Goal: Information Seeking & Learning: Understand process/instructions

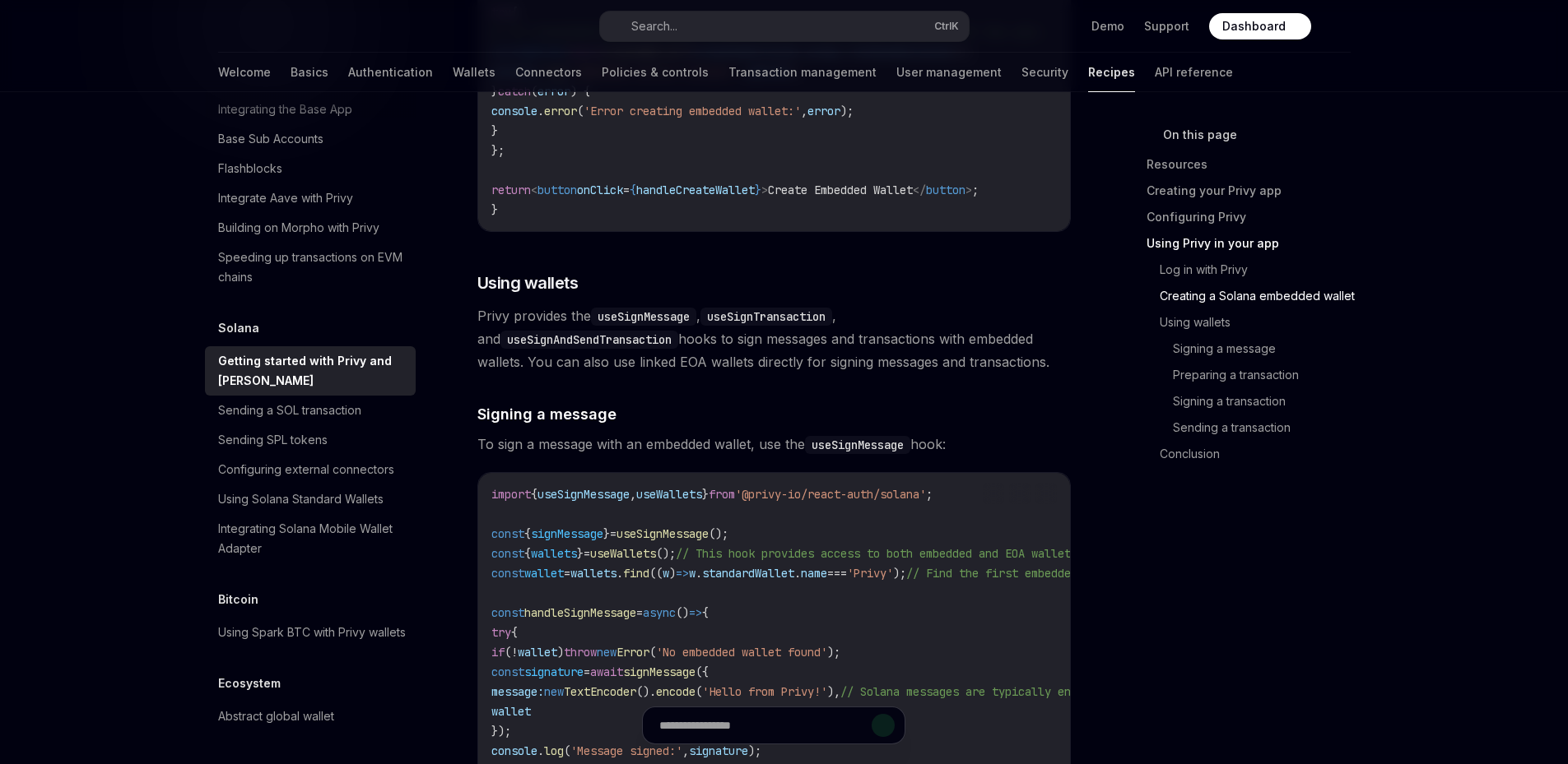
scroll to position [3091, 0]
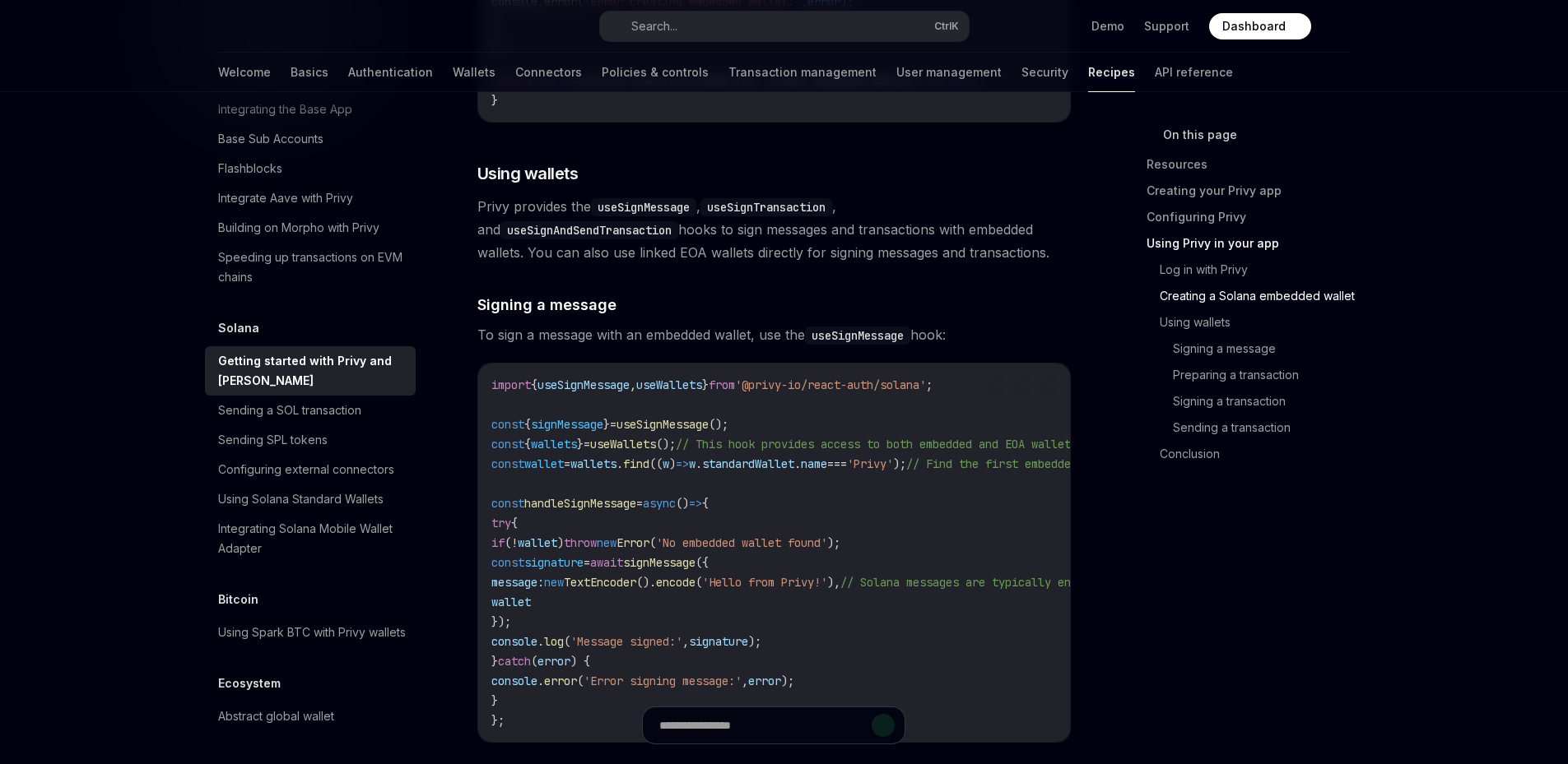
click at [684, 392] on span "useWallets" at bounding box center [668, 384] width 66 height 15
copy span "useWallets"
drag, startPoint x: 781, startPoint y: 398, endPoint x: 968, endPoint y: 387, distance: 187.3
click at [968, 387] on div "import { useSignMessage , useWallets } from '@privy-io/react-auth/solana' ; con…" at bounding box center [773, 553] width 592 height 379
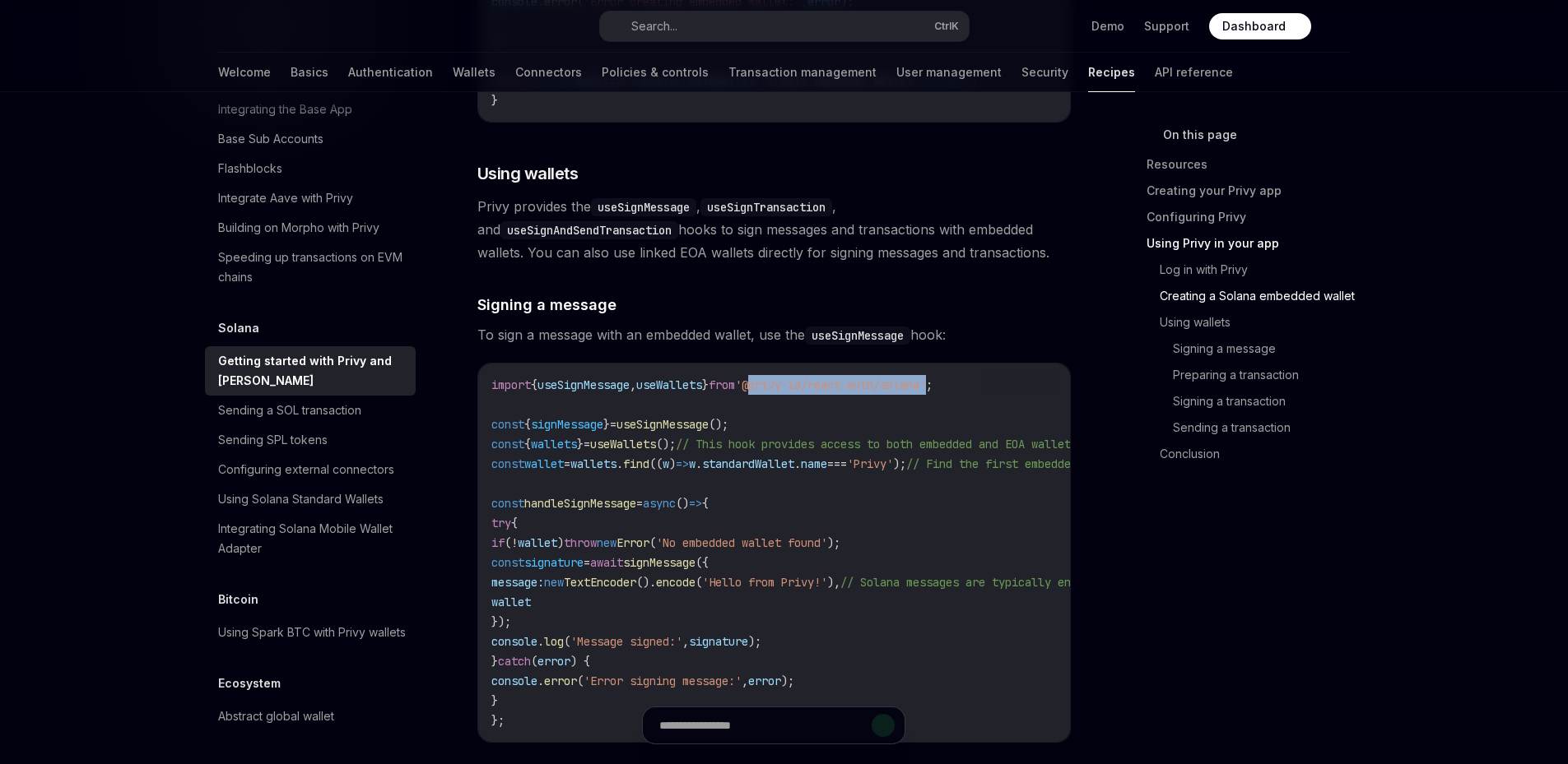
copy span "@privy-io/react-auth/solana"
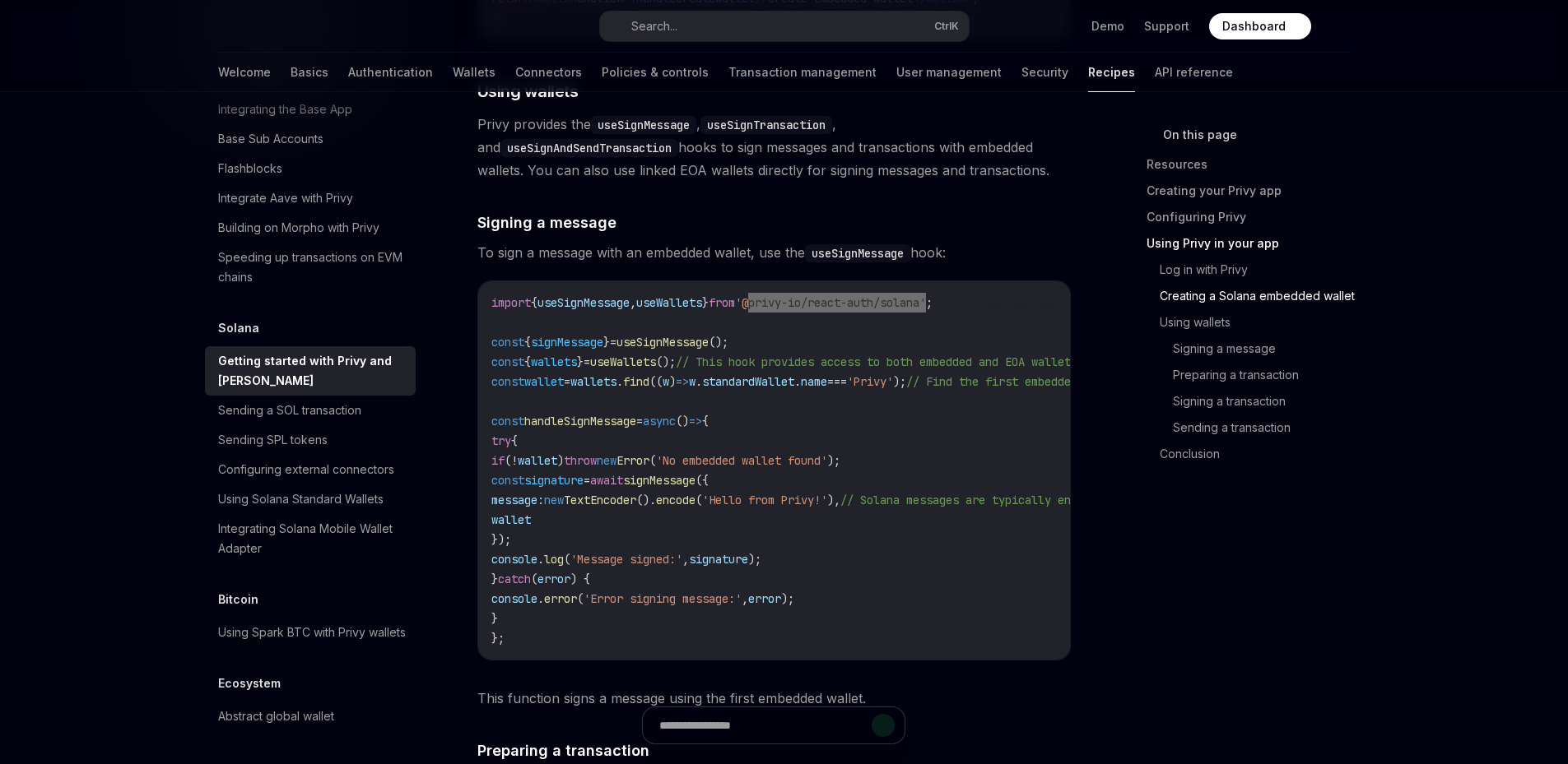
scroll to position [3202, 0]
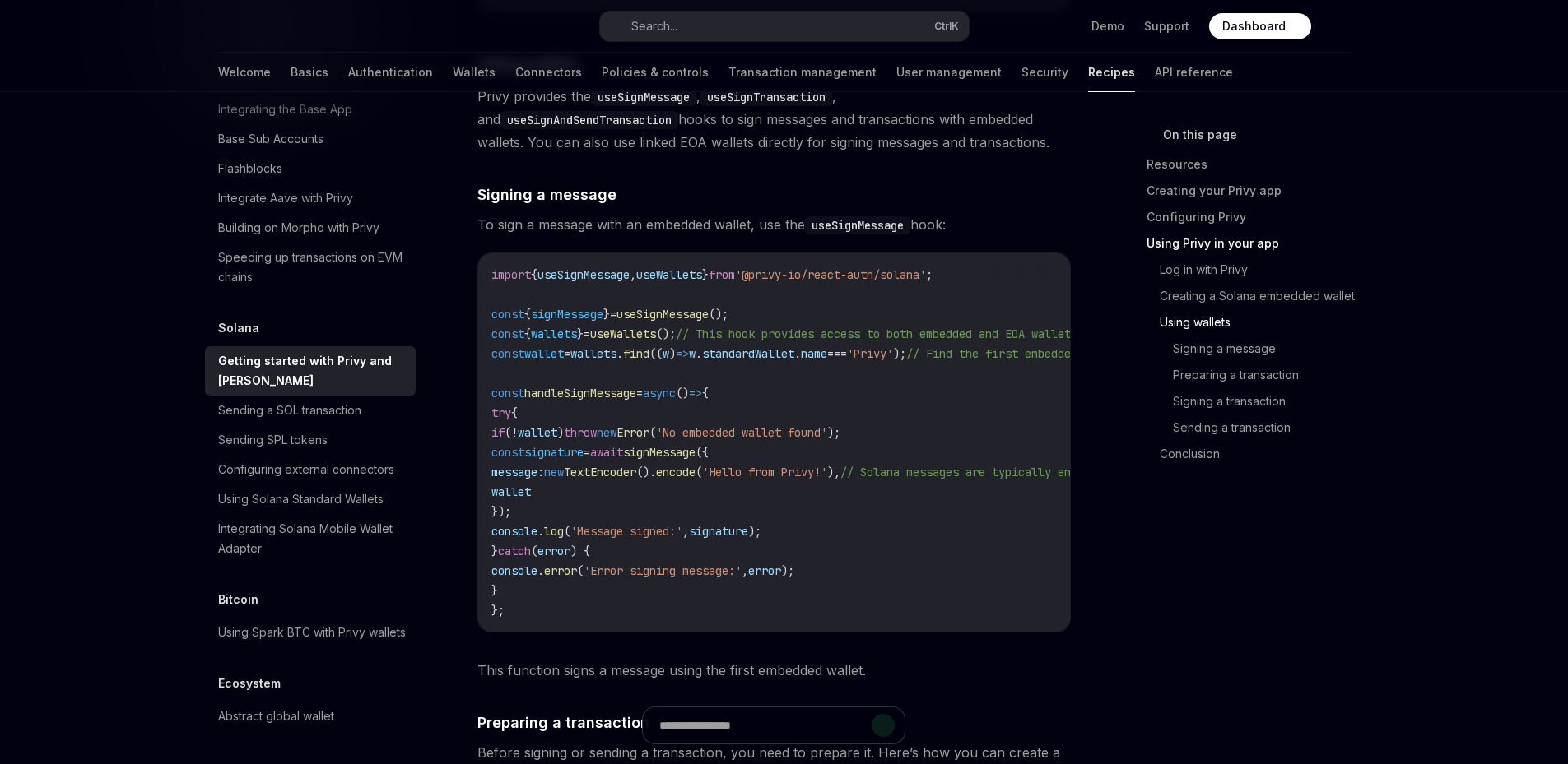
click at [666, 282] on span "useWallets" at bounding box center [668, 275] width 66 height 15
copy span "useWallets"
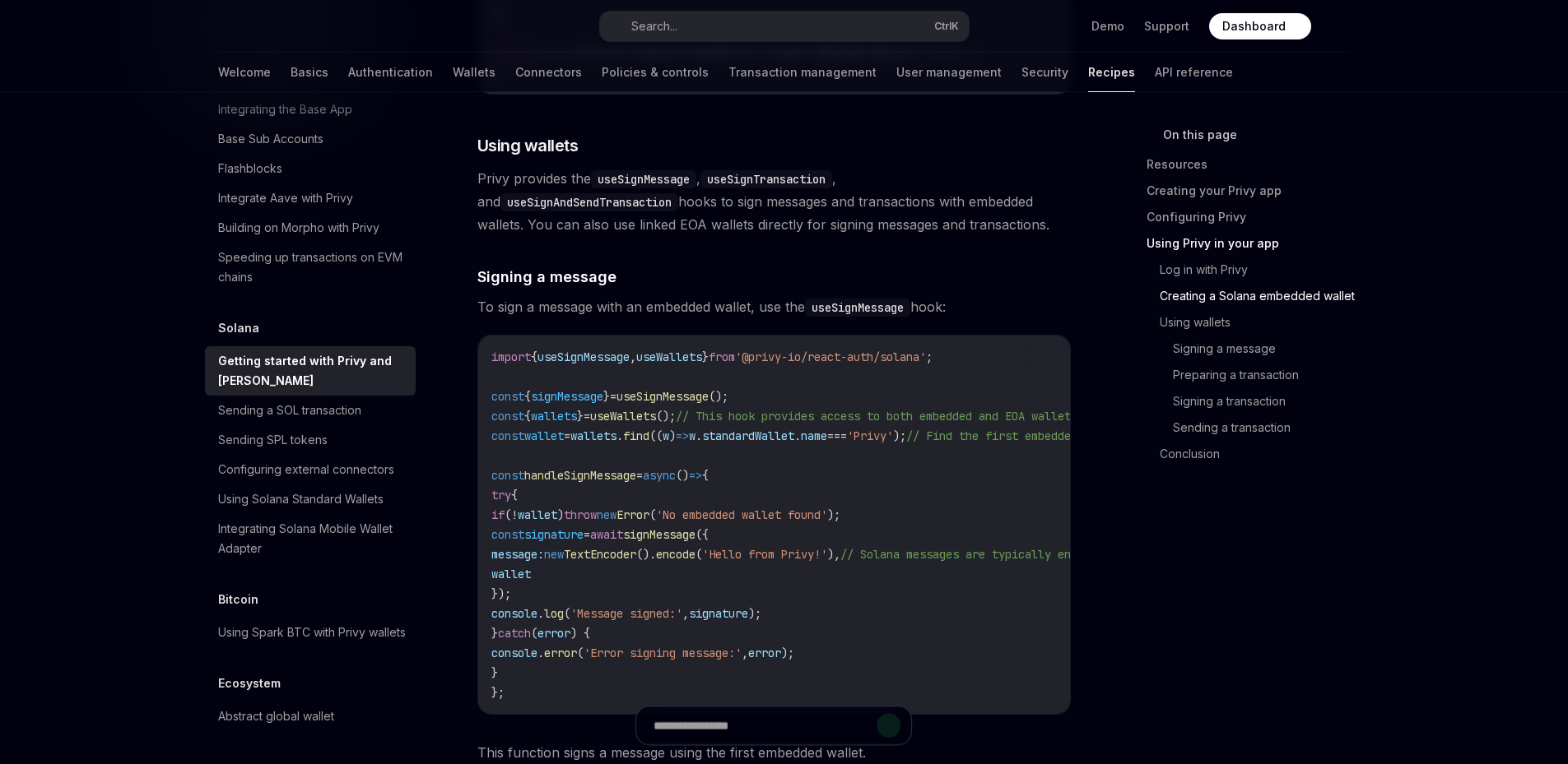
drag, startPoint x: 573, startPoint y: 728, endPoint x: 857, endPoint y: 735, distance: 284.1
click at [857, 735] on div at bounding box center [773, 734] width 594 height 61
click at [992, 666] on code "import { useSignMessage , useWallets } from '@privy-io/react-auth/solana' ; con…" at bounding box center [863, 525] width 744 height 355
drag, startPoint x: 589, startPoint y: 732, endPoint x: 1044, endPoint y: 722, distance: 455.1
click at [779, 717] on div at bounding box center [773, 734] width 594 height 61
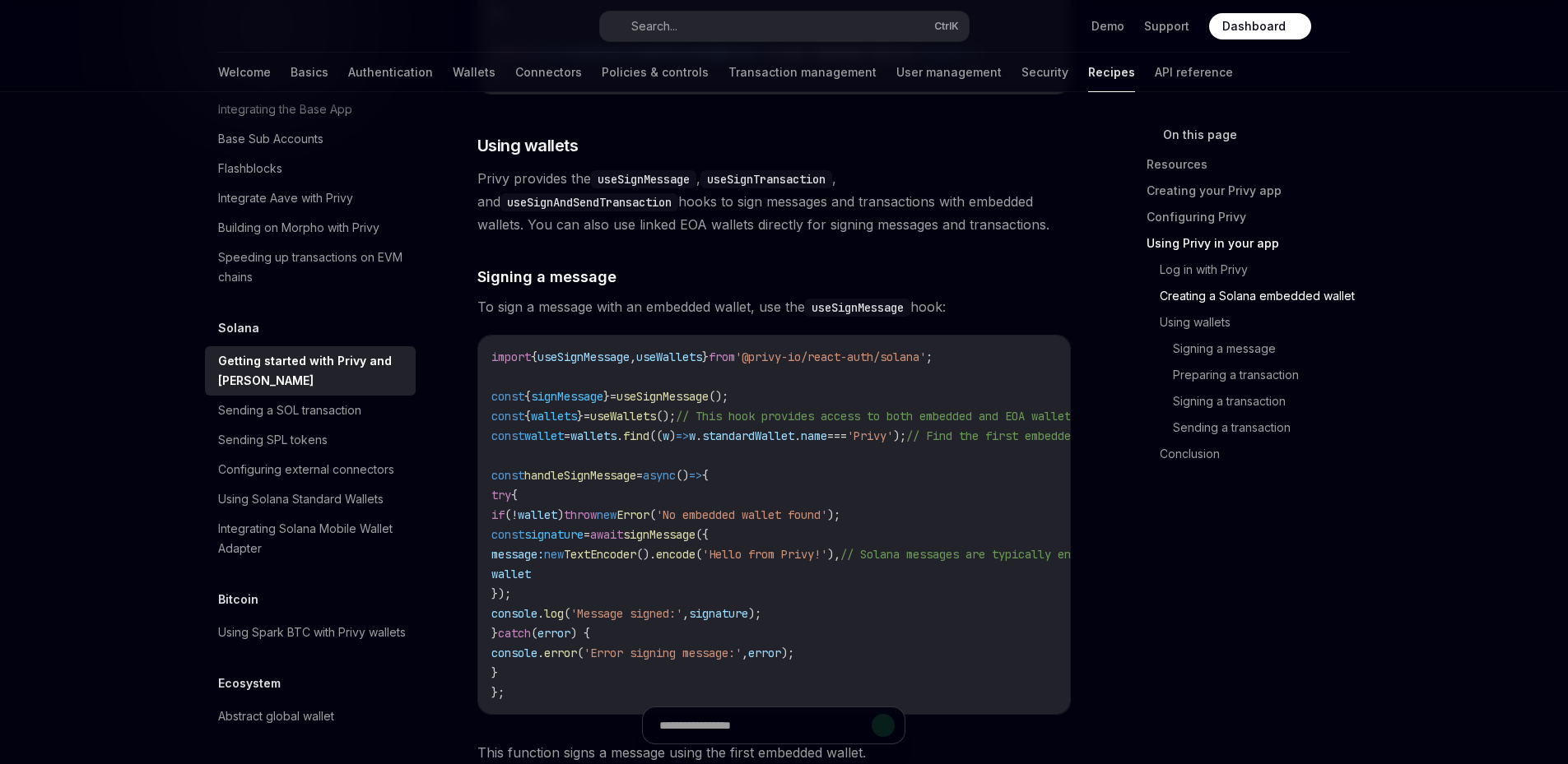
click at [1034, 731] on div at bounding box center [773, 734] width 594 height 61
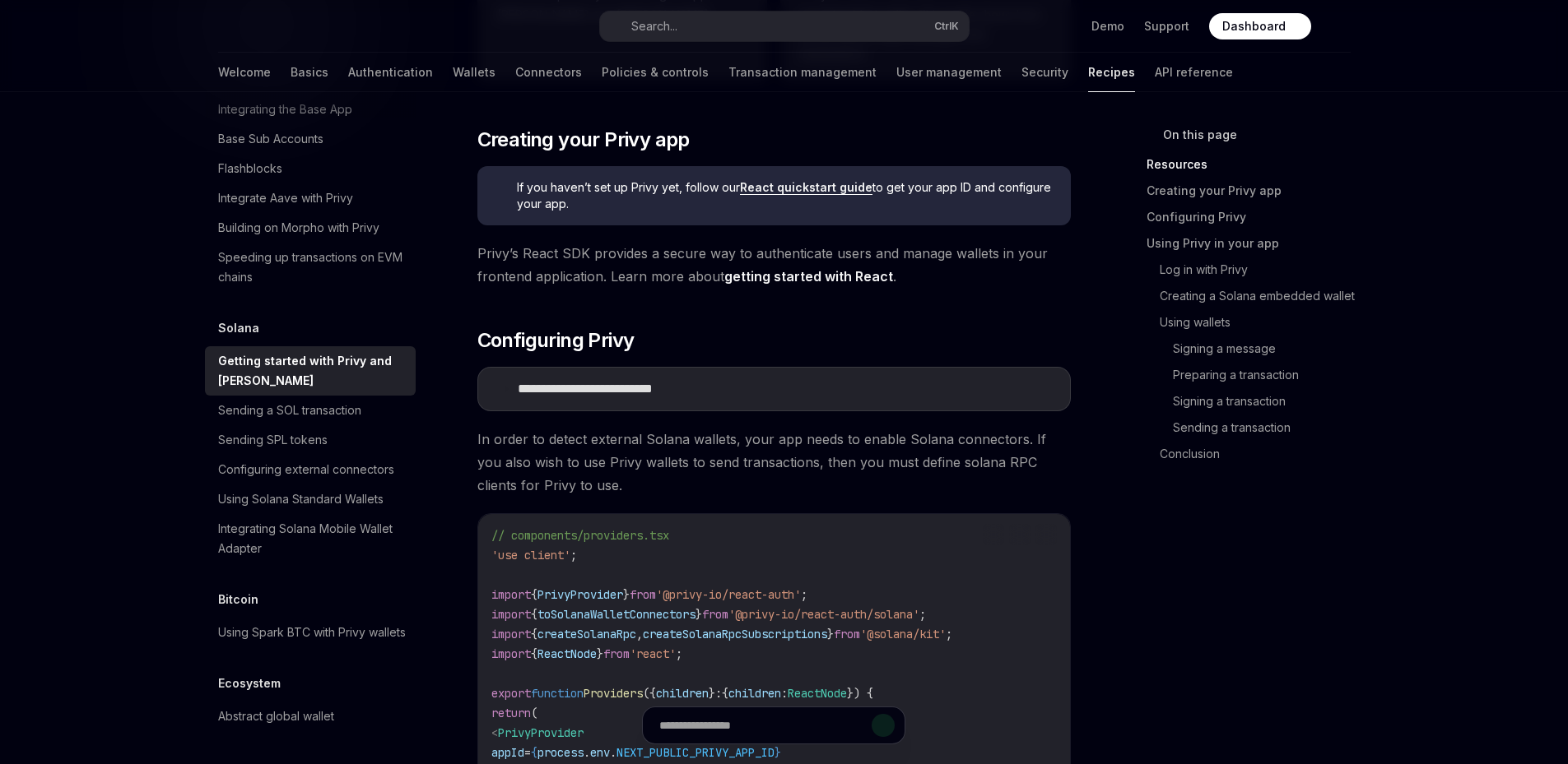
scroll to position [441, 0]
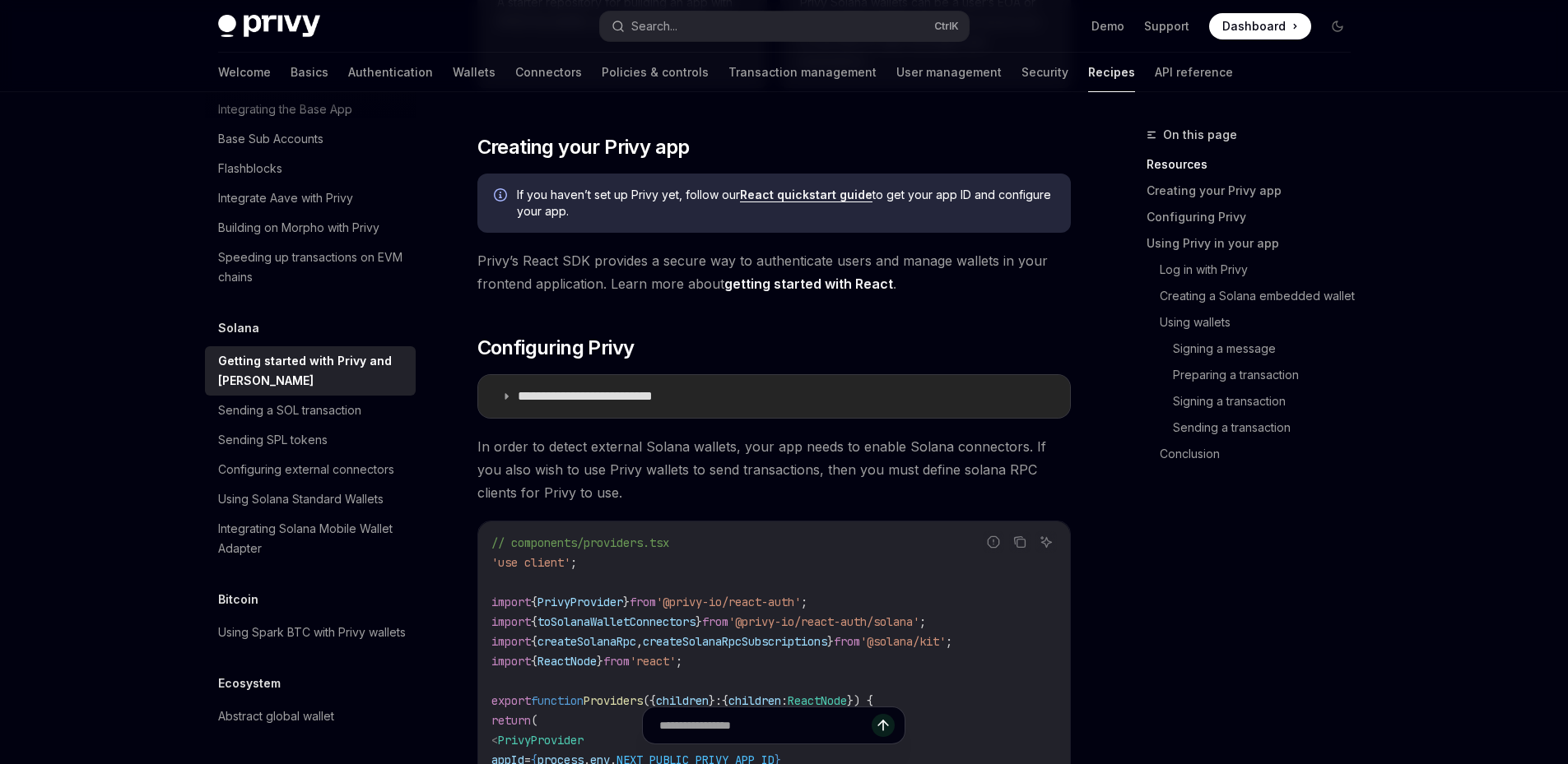
click at [503, 390] on summary "**********" at bounding box center [773, 396] width 592 height 43
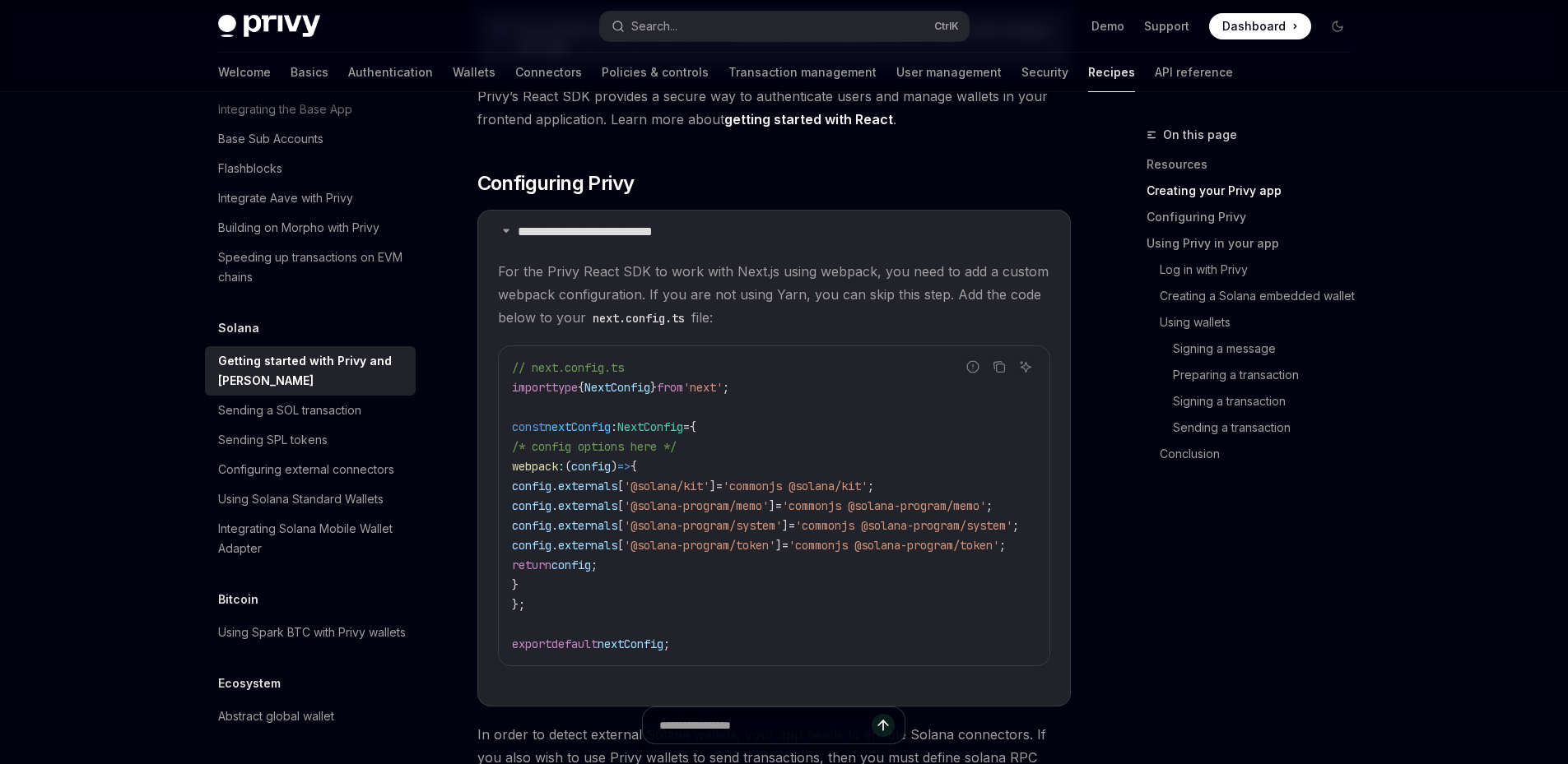
scroll to position [634, 0]
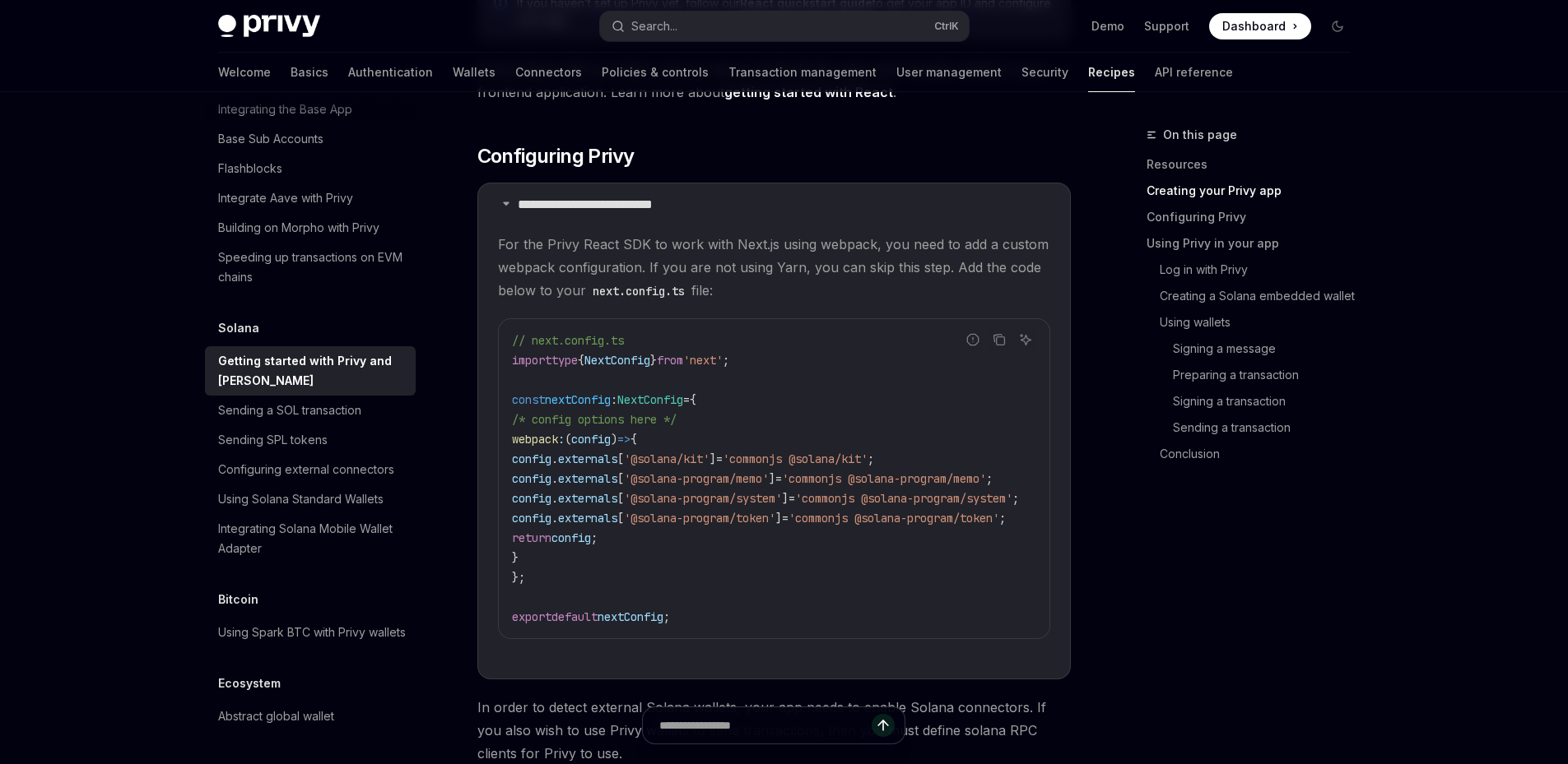
drag, startPoint x: 524, startPoint y: 436, endPoint x: 543, endPoint y: 555, distance: 120.5
click at [543, 555] on code "// next.config.ts import type { NextConfig } from 'next' ; const nextConfig : N…" at bounding box center [785, 479] width 547 height 296
copy code "webpack : ( config ) => { config . externals [ '@solana/kit' ] = 'commonjs @sol…"
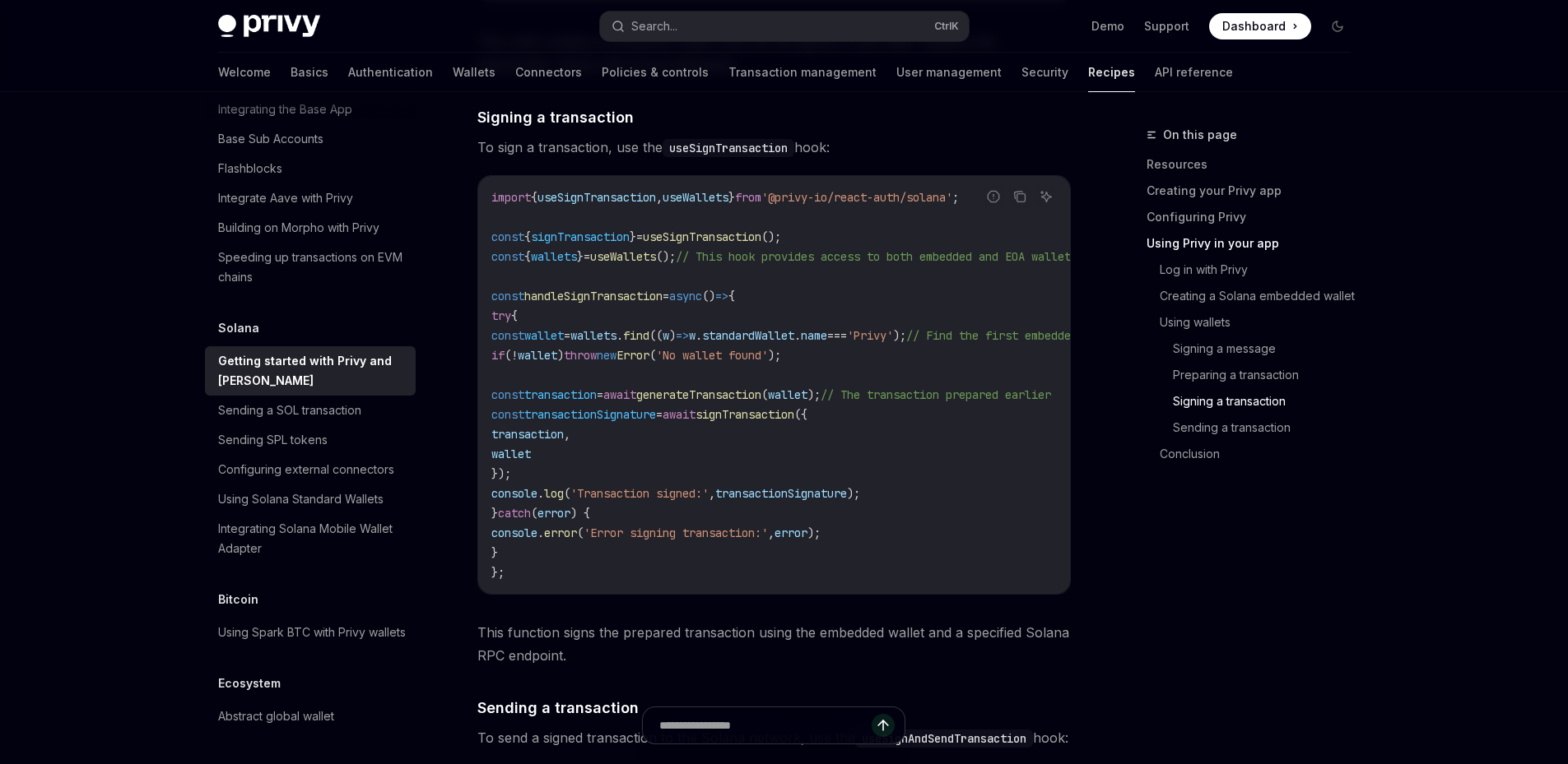
scroll to position [5075, 0]
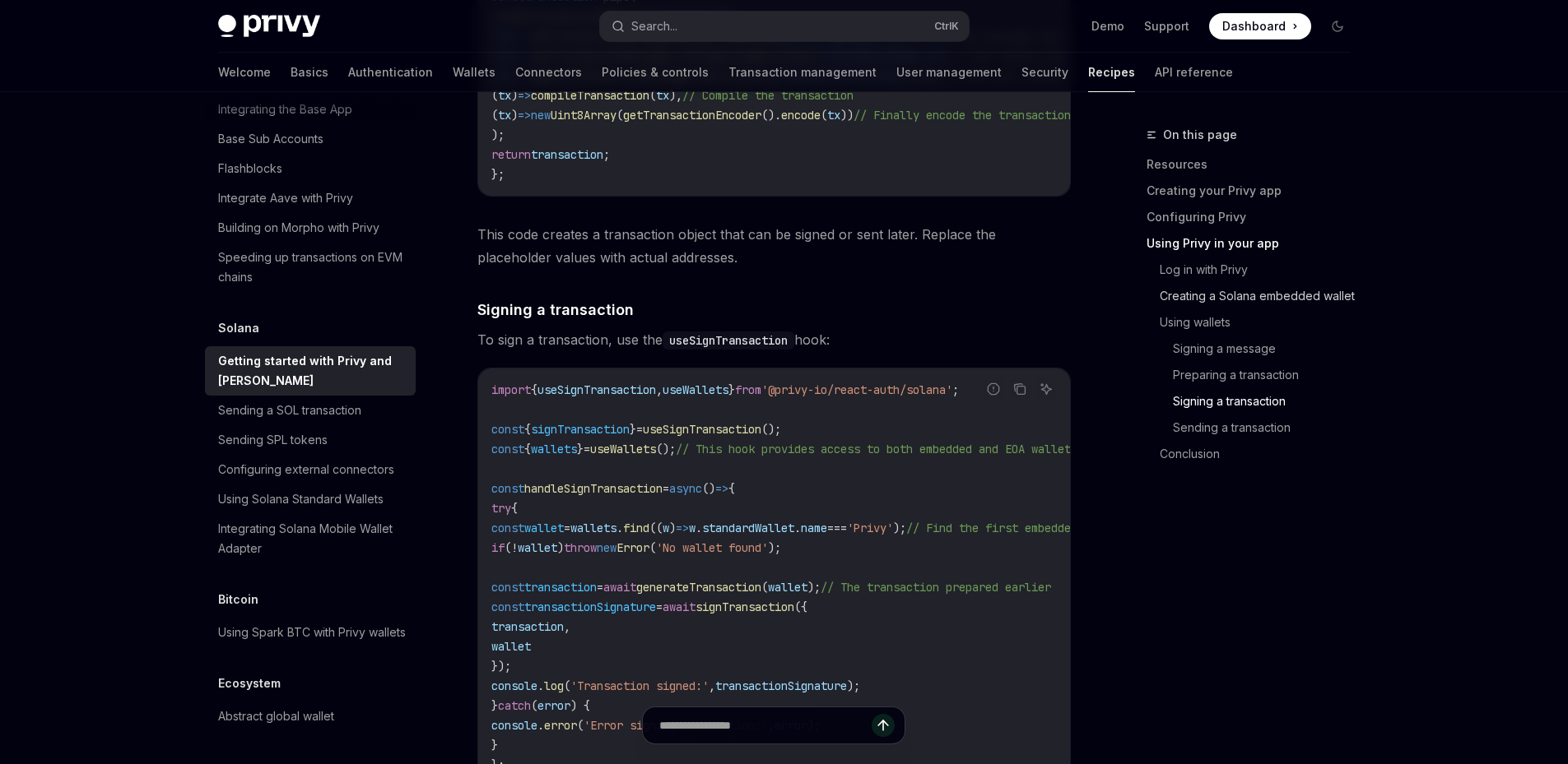
click at [1245, 294] on link "Creating a Solana embedded wallet" at bounding box center [1262, 296] width 204 height 26
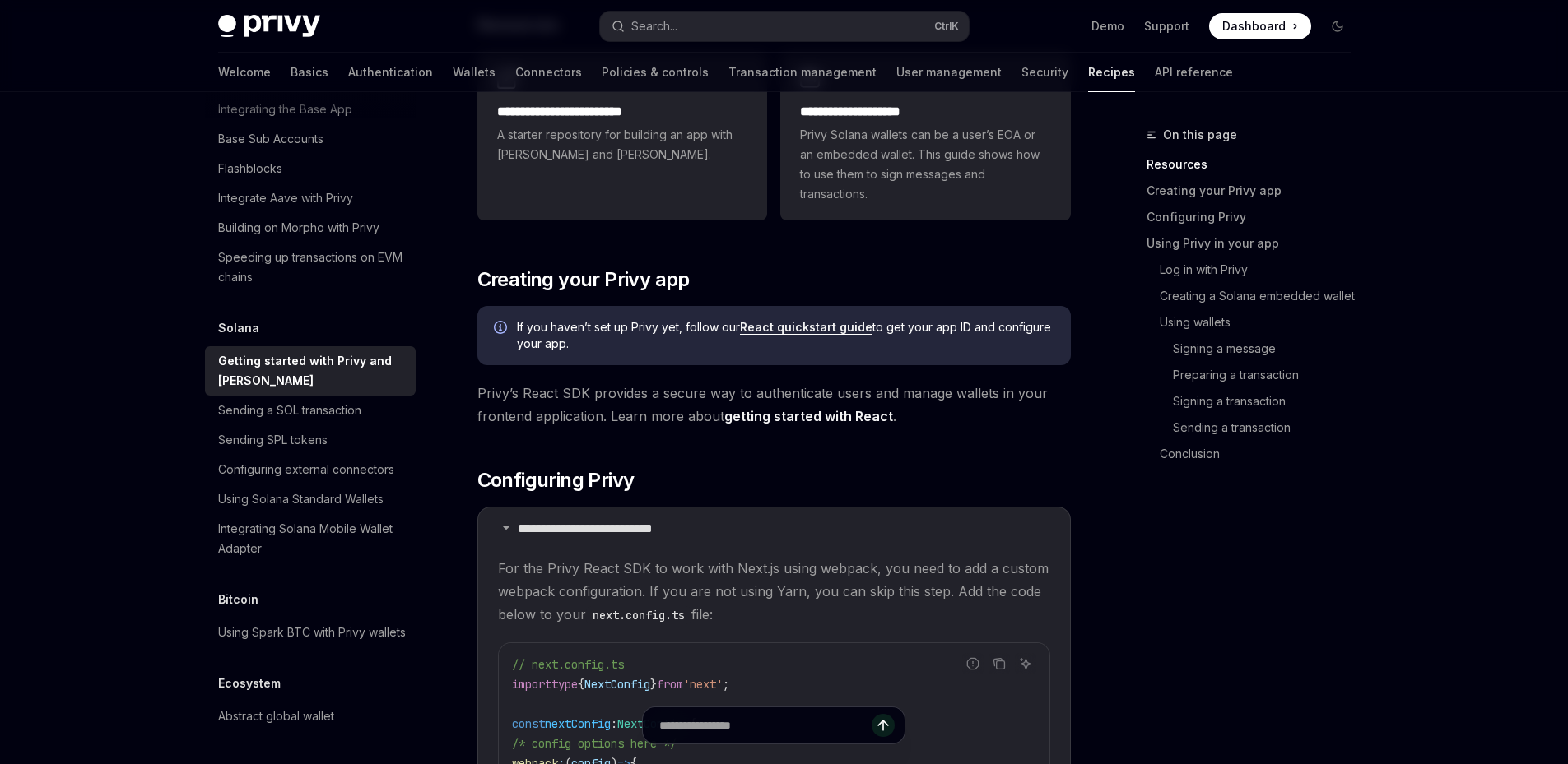
scroll to position [161, 0]
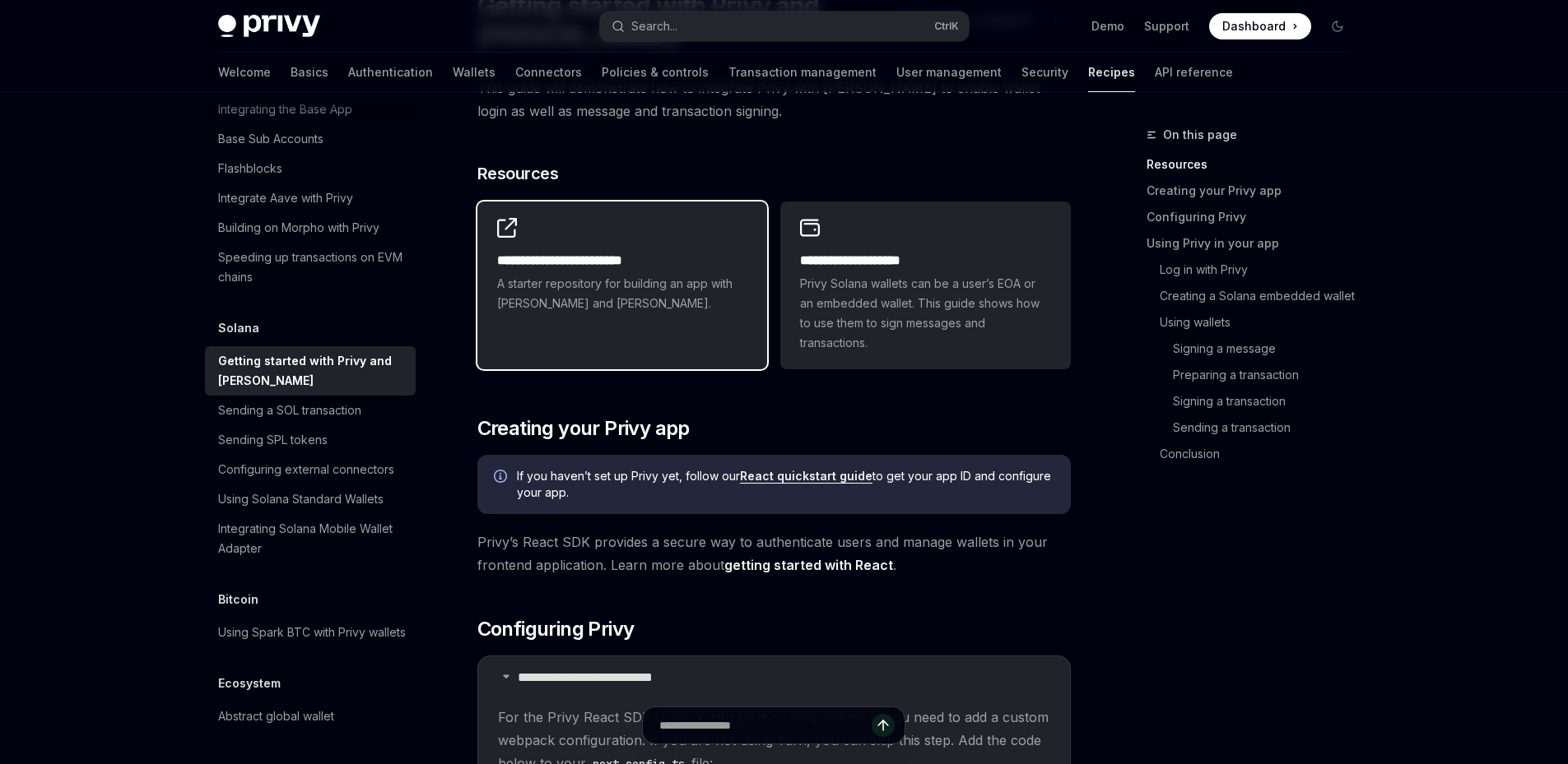
click at [547, 243] on div "**********" at bounding box center [621, 266] width 289 height 128
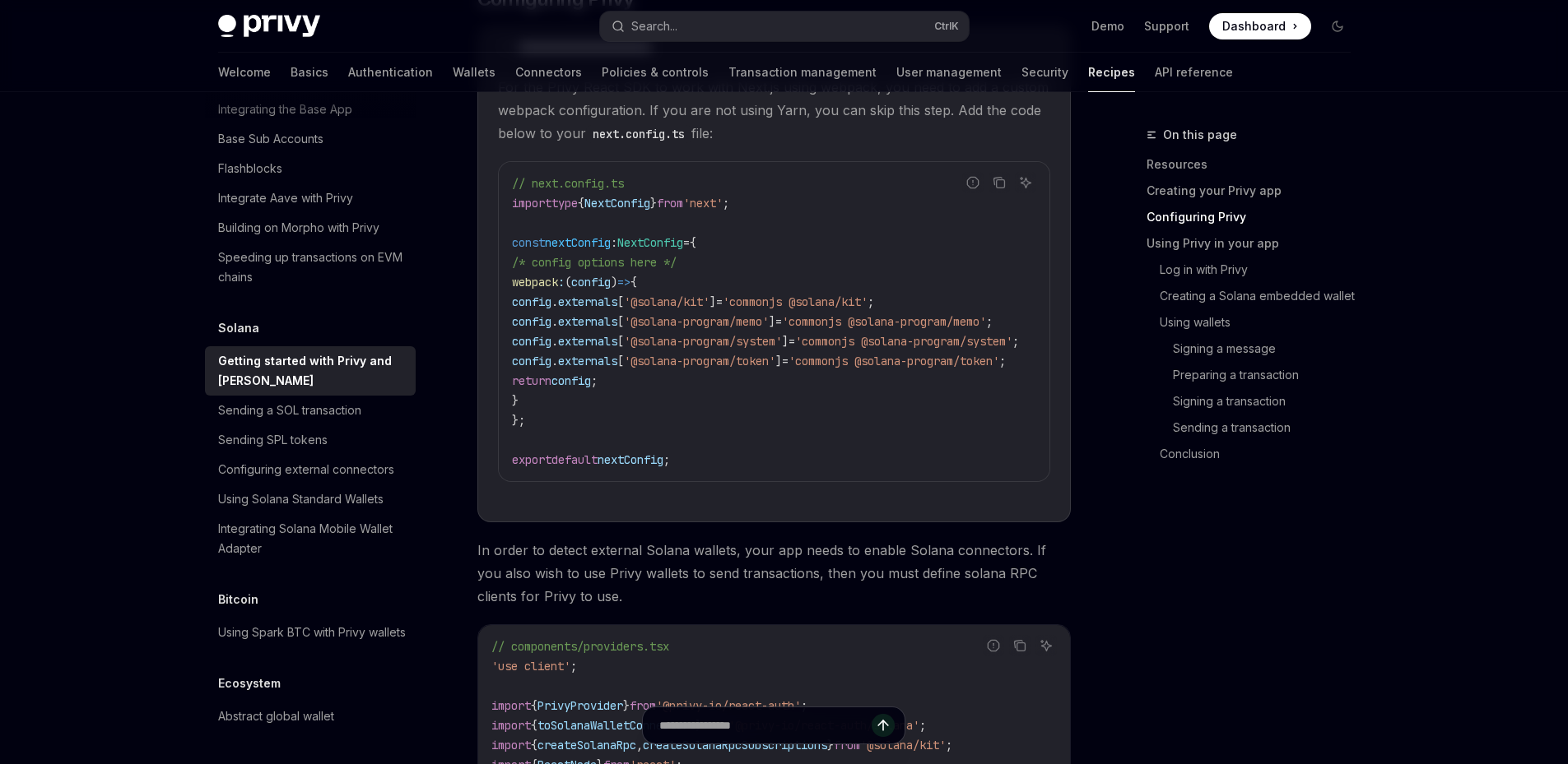
scroll to position [763, 0]
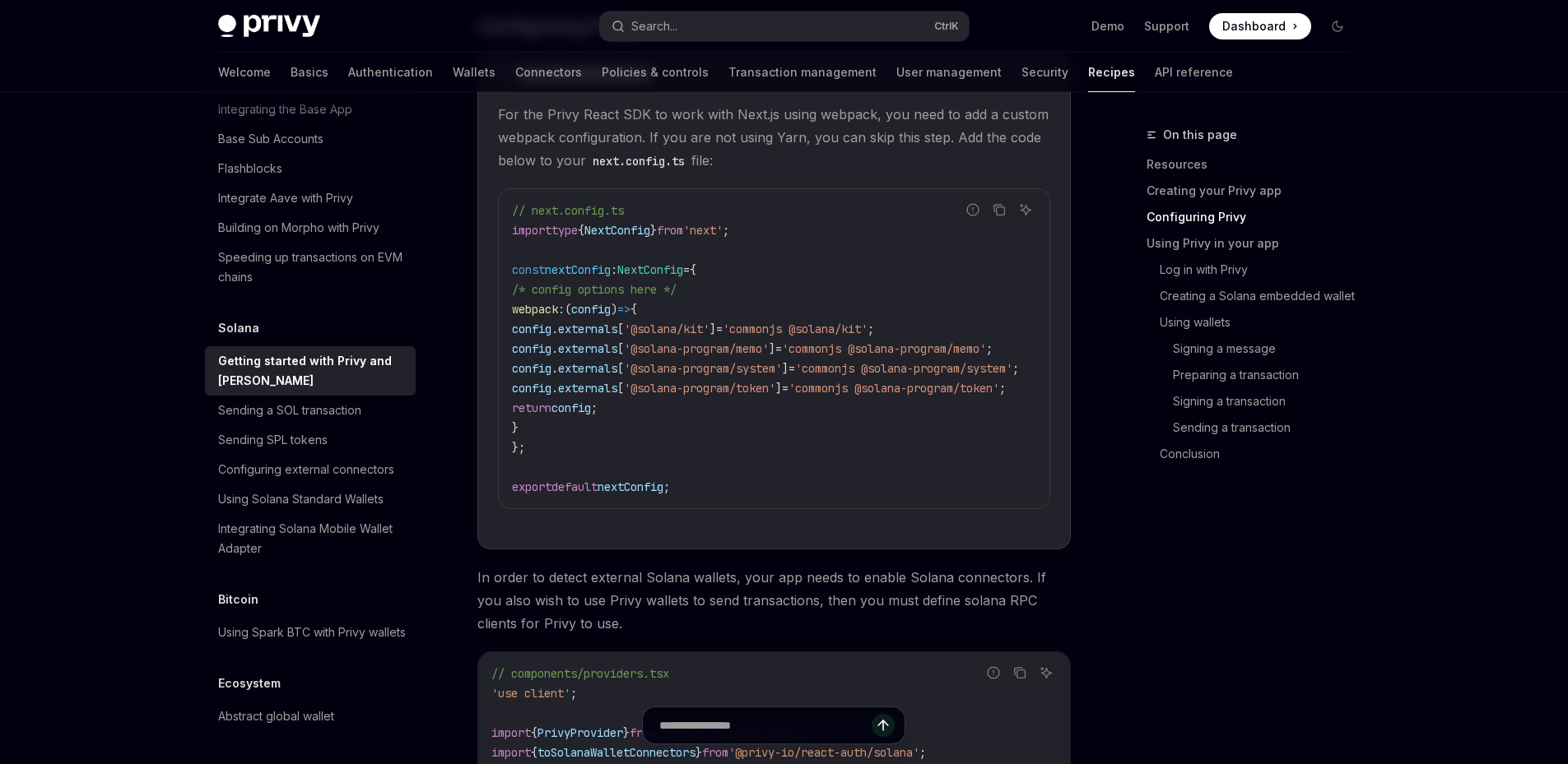
click at [866, 453] on code "// next.config.ts import type { NextConfig } from 'next' ; const nextConfig : N…" at bounding box center [785, 349] width 547 height 296
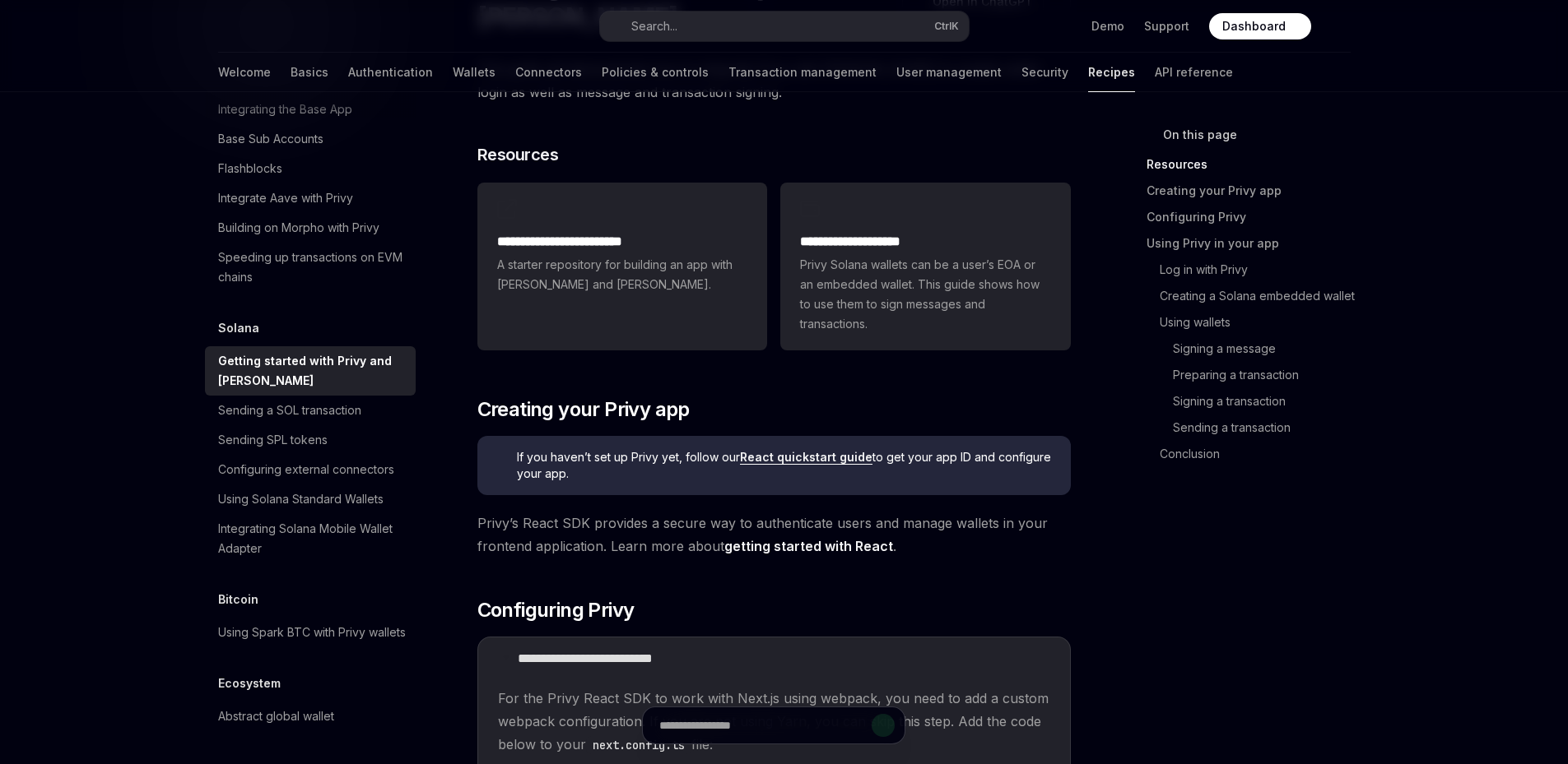
scroll to position [164, 0]
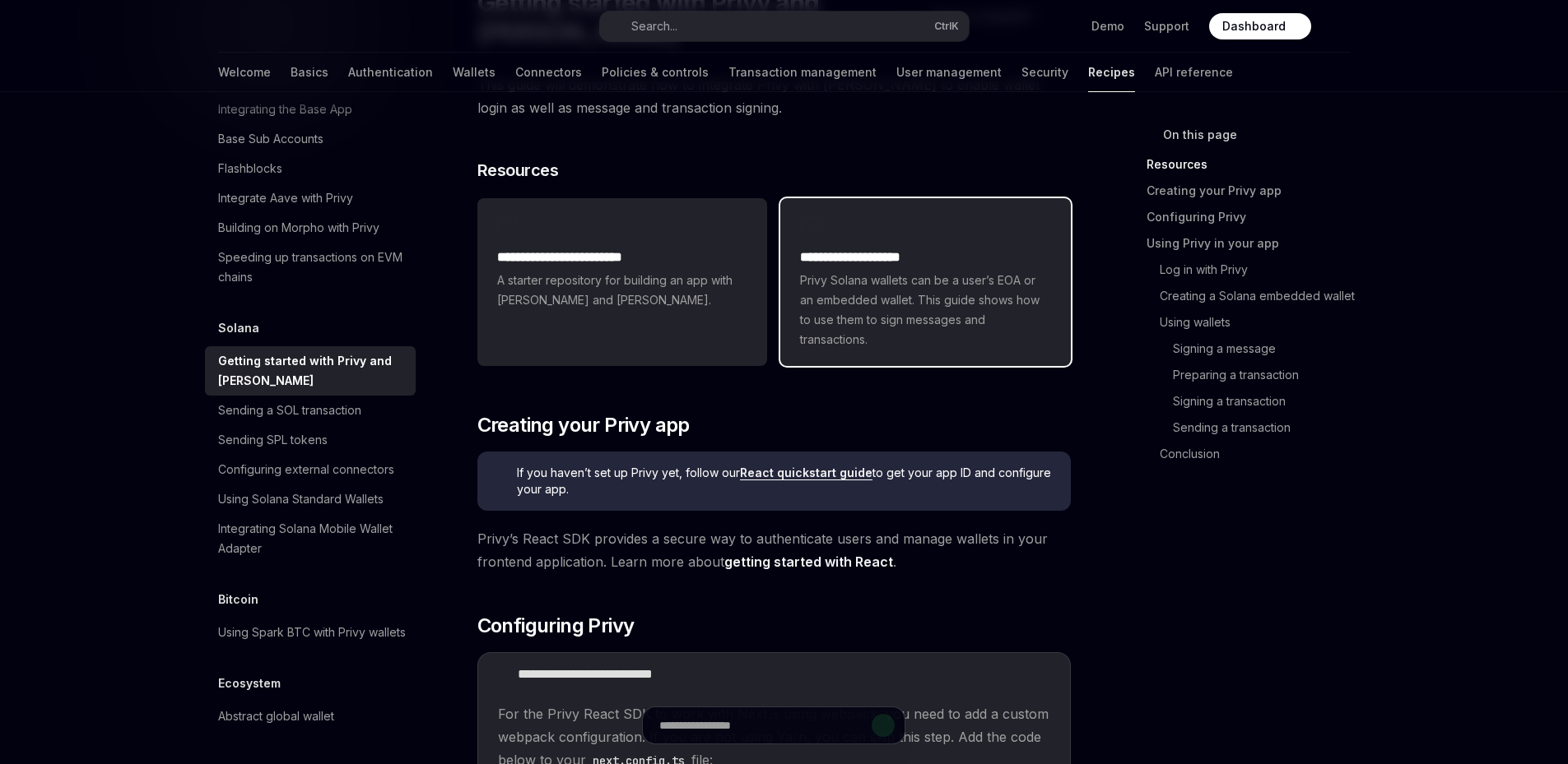
click at [1028, 235] on div "**********" at bounding box center [924, 281] width 289 height 168
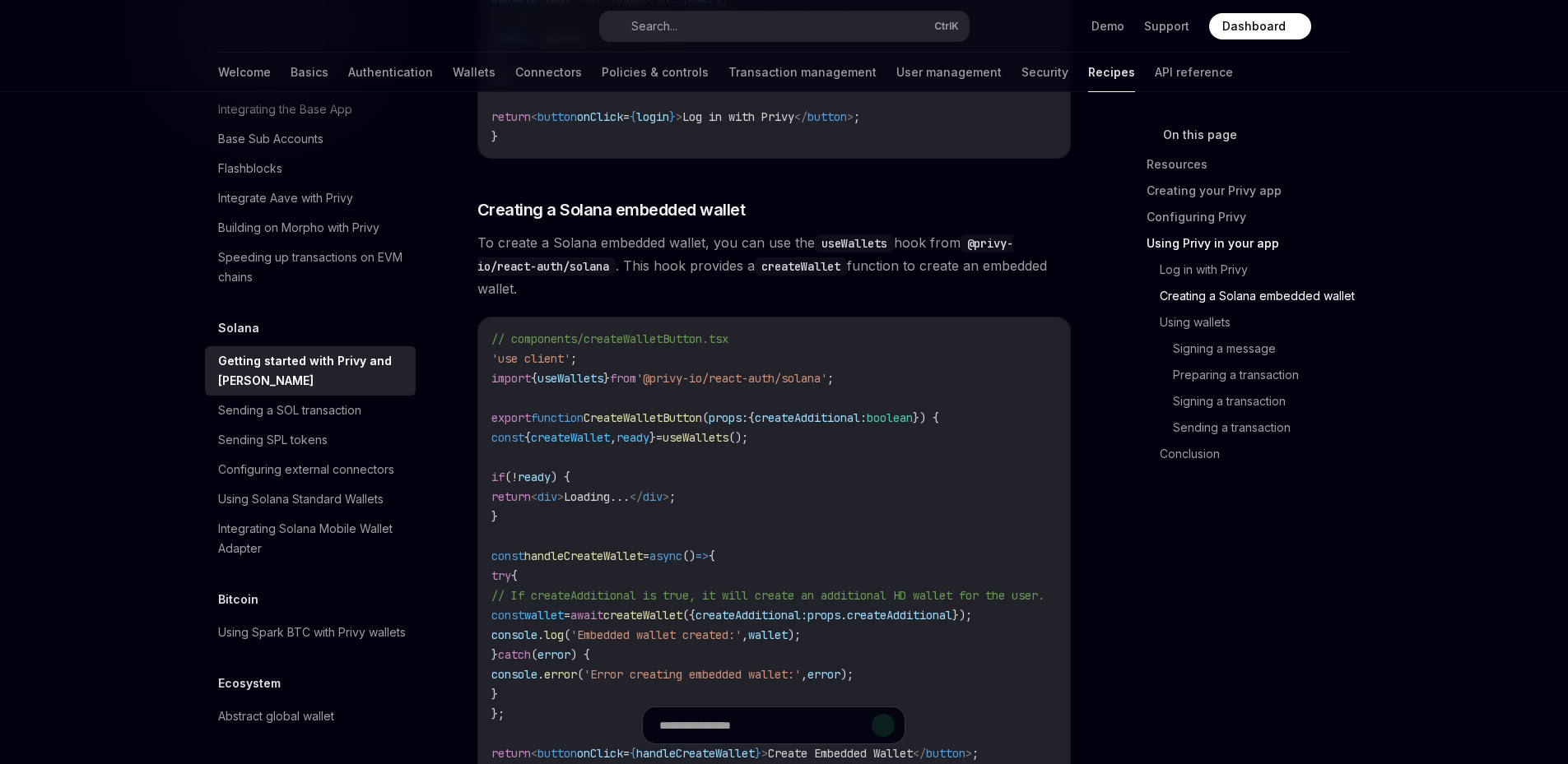
scroll to position [2886, 0]
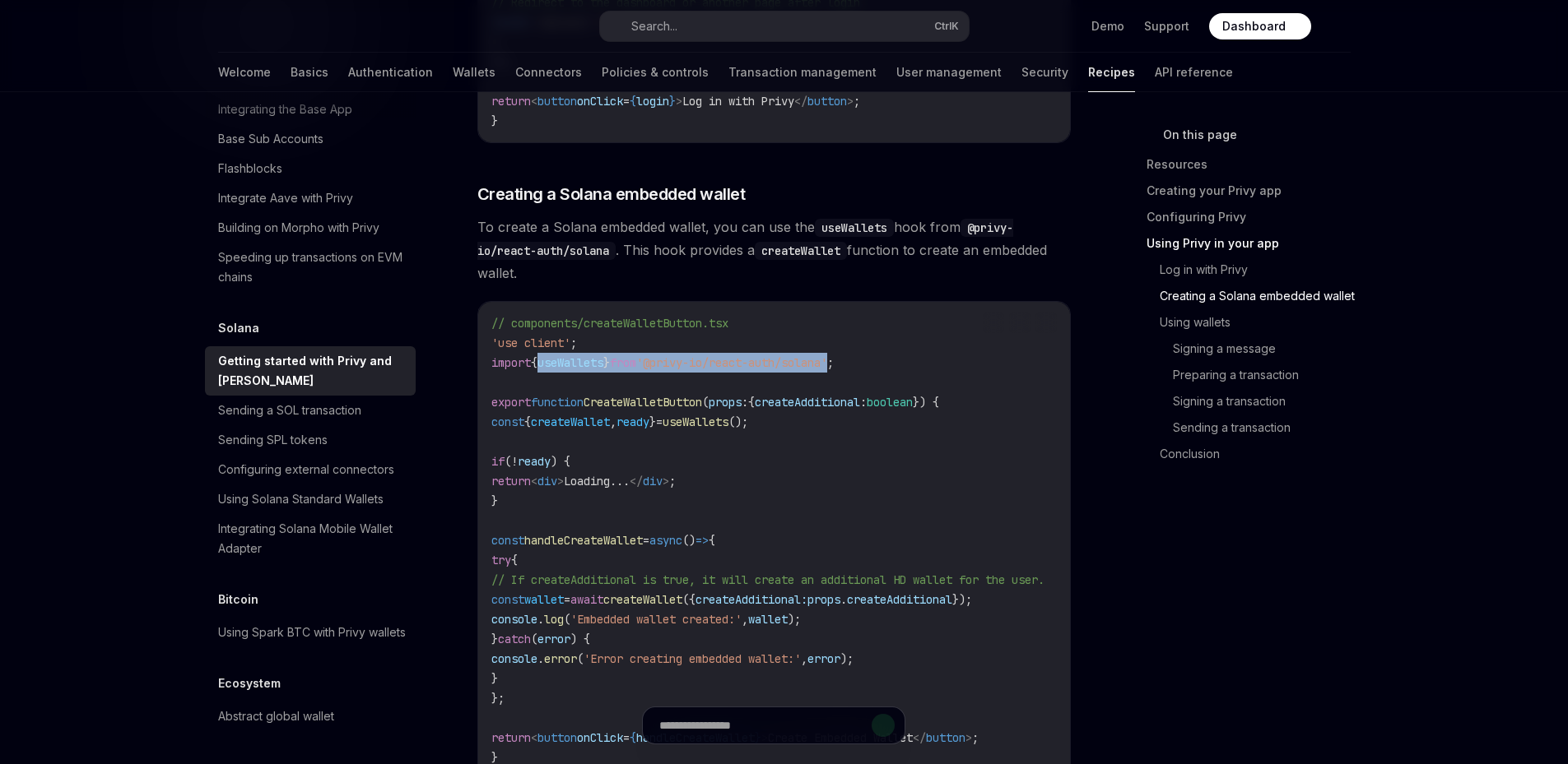
drag, startPoint x: 545, startPoint y: 376, endPoint x: 859, endPoint y: 376, distance: 314.0
click at [834, 370] on span "import { useWallets } from '@privy-io/react-auth/solana' ;" at bounding box center [662, 362] width 342 height 15
click at [879, 368] on code "// components/createWalletButton.tsx 'use client' ; import { useWallets } from …" at bounding box center [788, 540] width 593 height 454
click at [582, 370] on span "useWallets" at bounding box center [570, 362] width 66 height 15
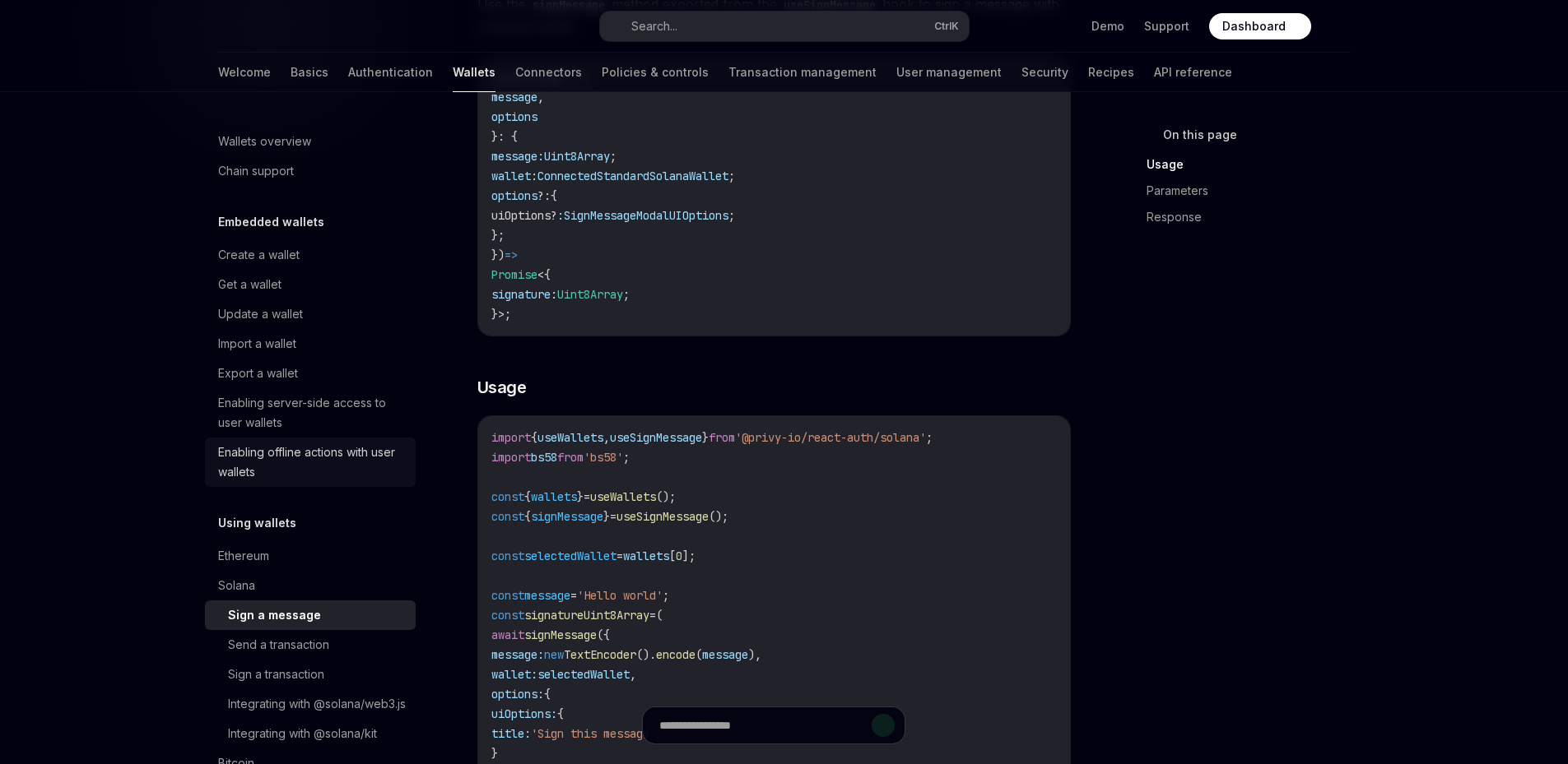
scroll to position [137, 0]
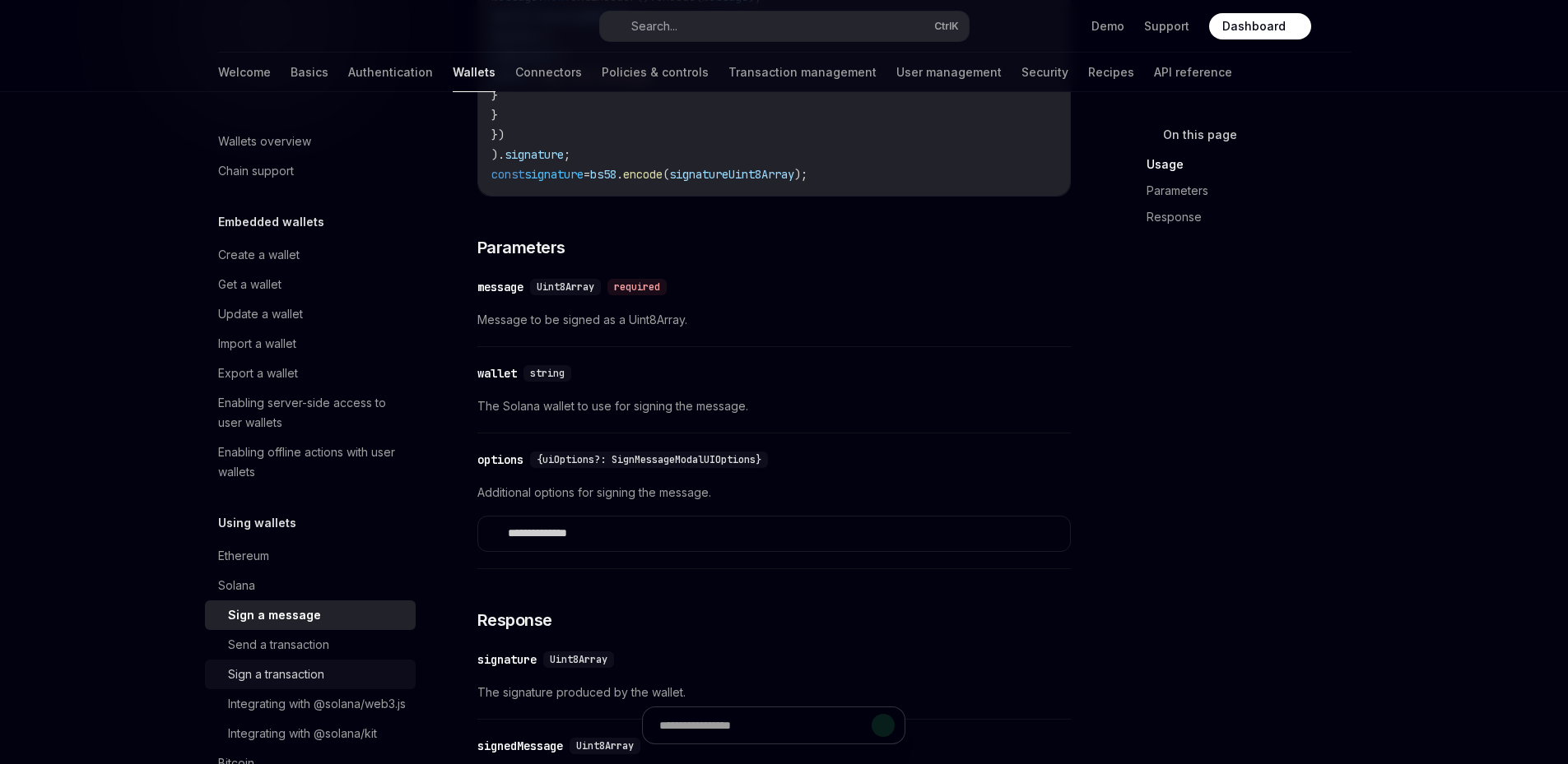
scroll to position [165, 0]
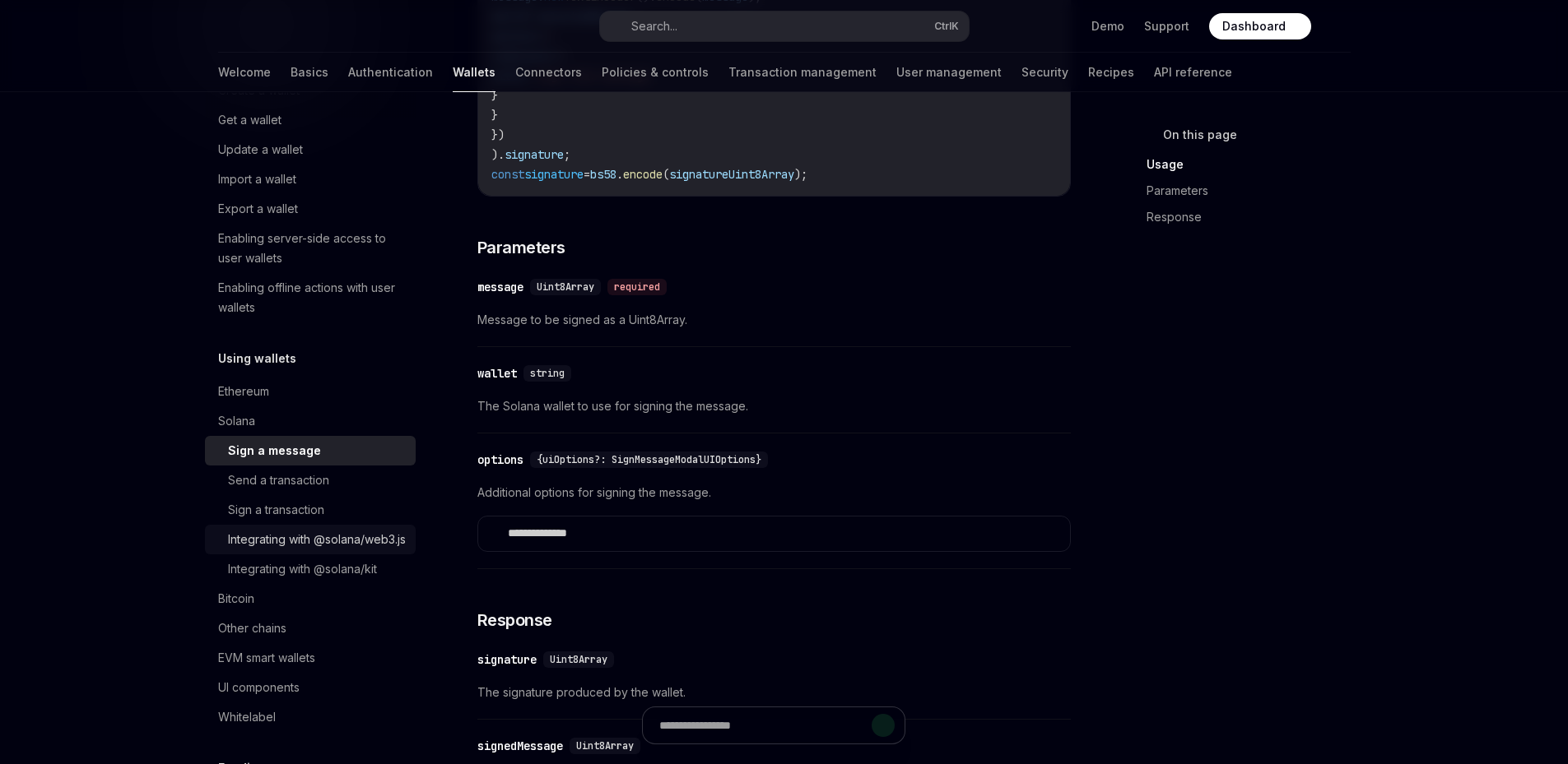
click at [358, 538] on div "Integrating with @solana/web3.js" at bounding box center [316, 539] width 178 height 20
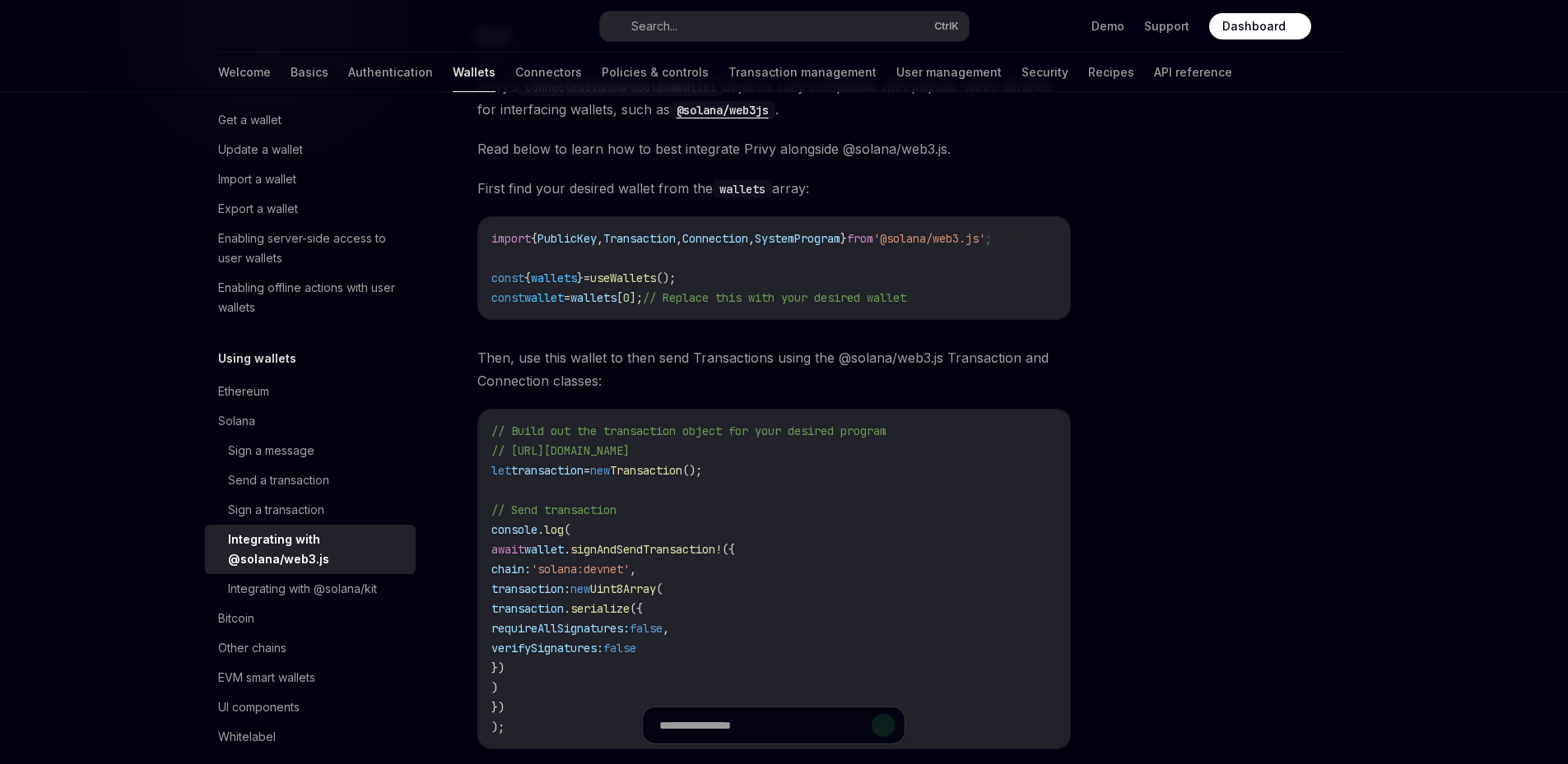
scroll to position [55, 0]
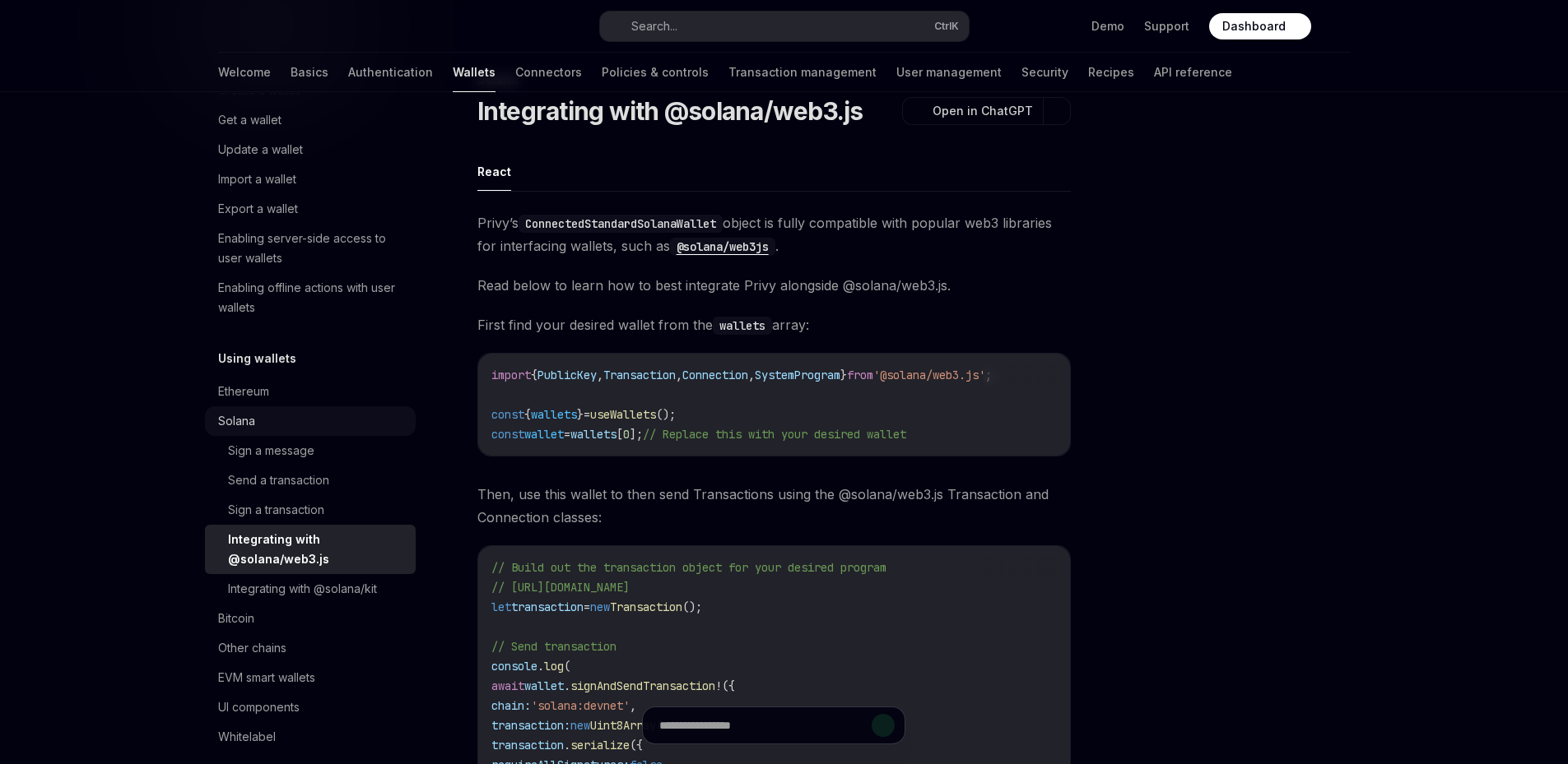
click at [343, 433] on div "Solana" at bounding box center [310, 421] width 211 height 29
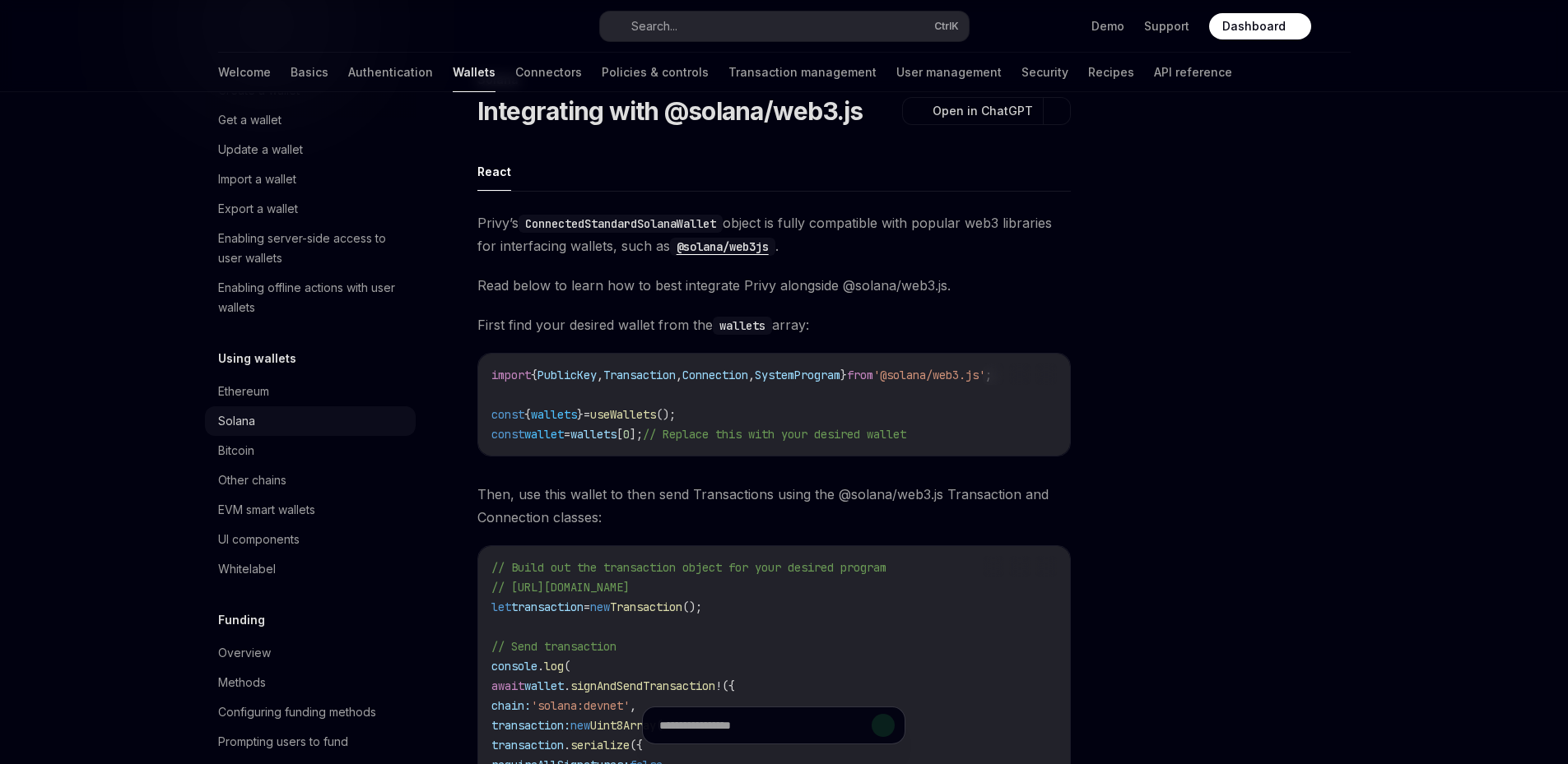
click at [343, 433] on div "Solana" at bounding box center [310, 421] width 211 height 29
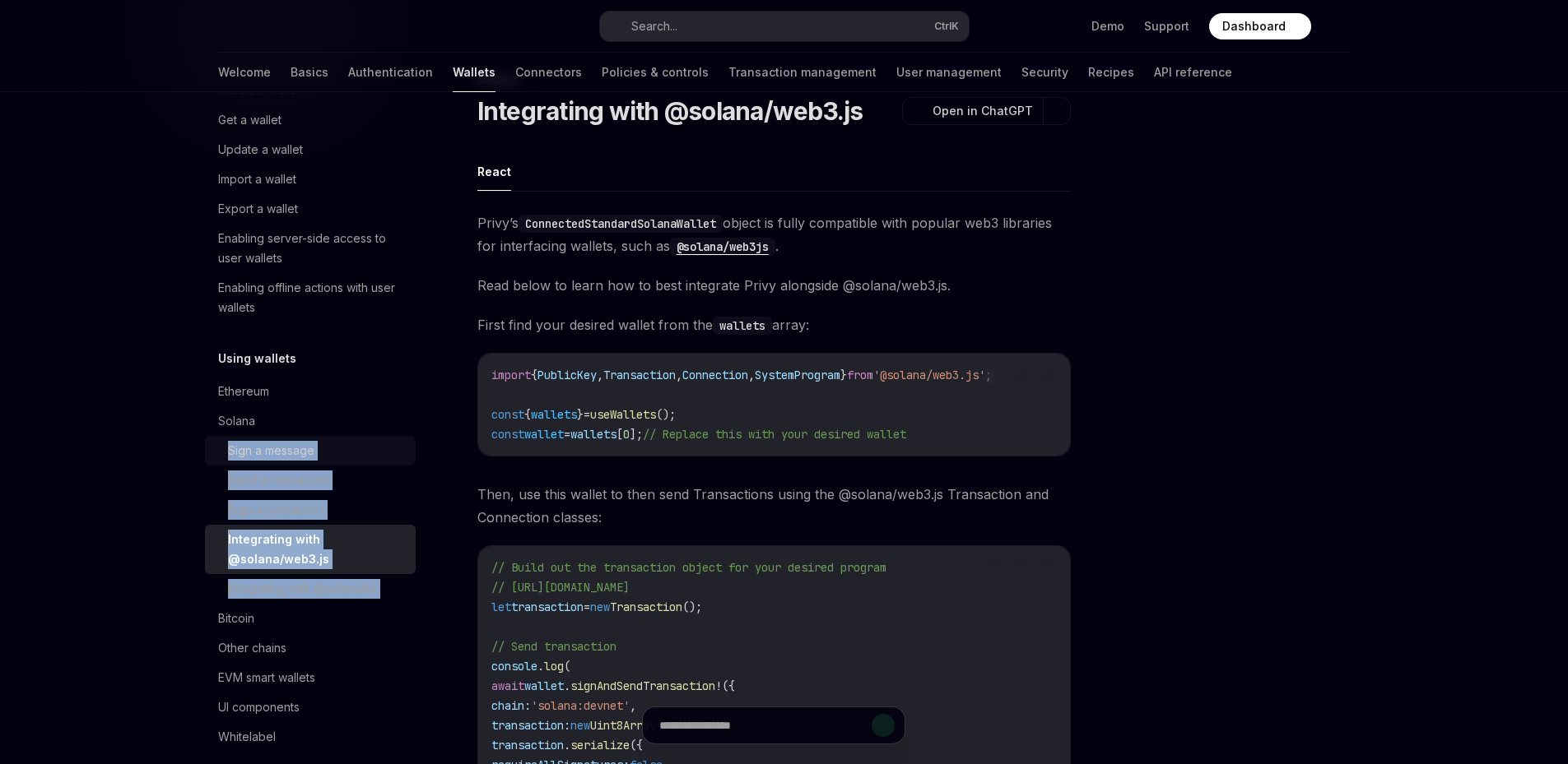
click at [330, 450] on div "Sign a message" at bounding box center [316, 451] width 178 height 20
type textarea "*"
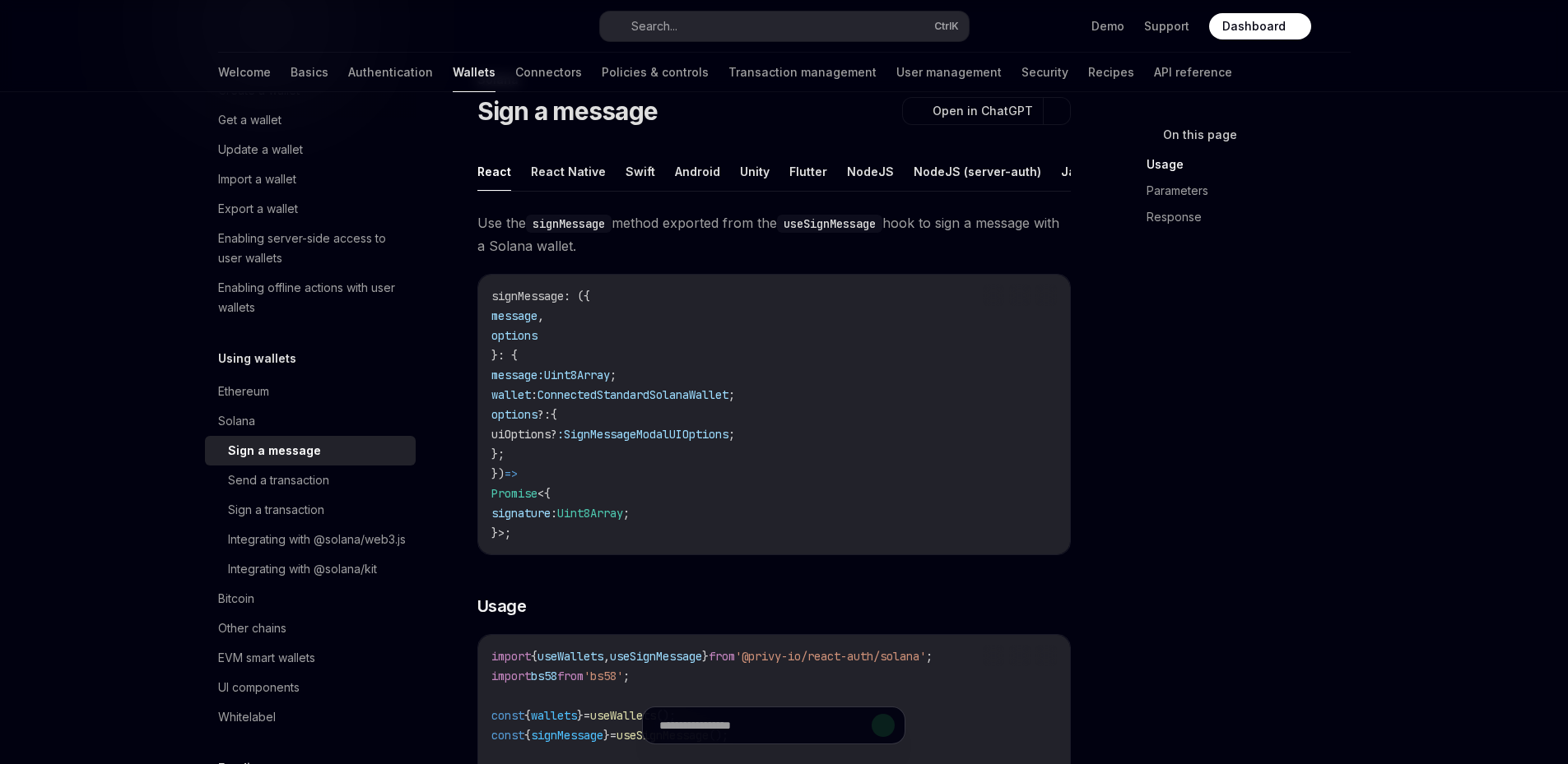
click at [893, 376] on code "signMessage : ({ message , options }: { message: Uint8Array ; wallet : Connecte…" at bounding box center [774, 415] width 565 height 257
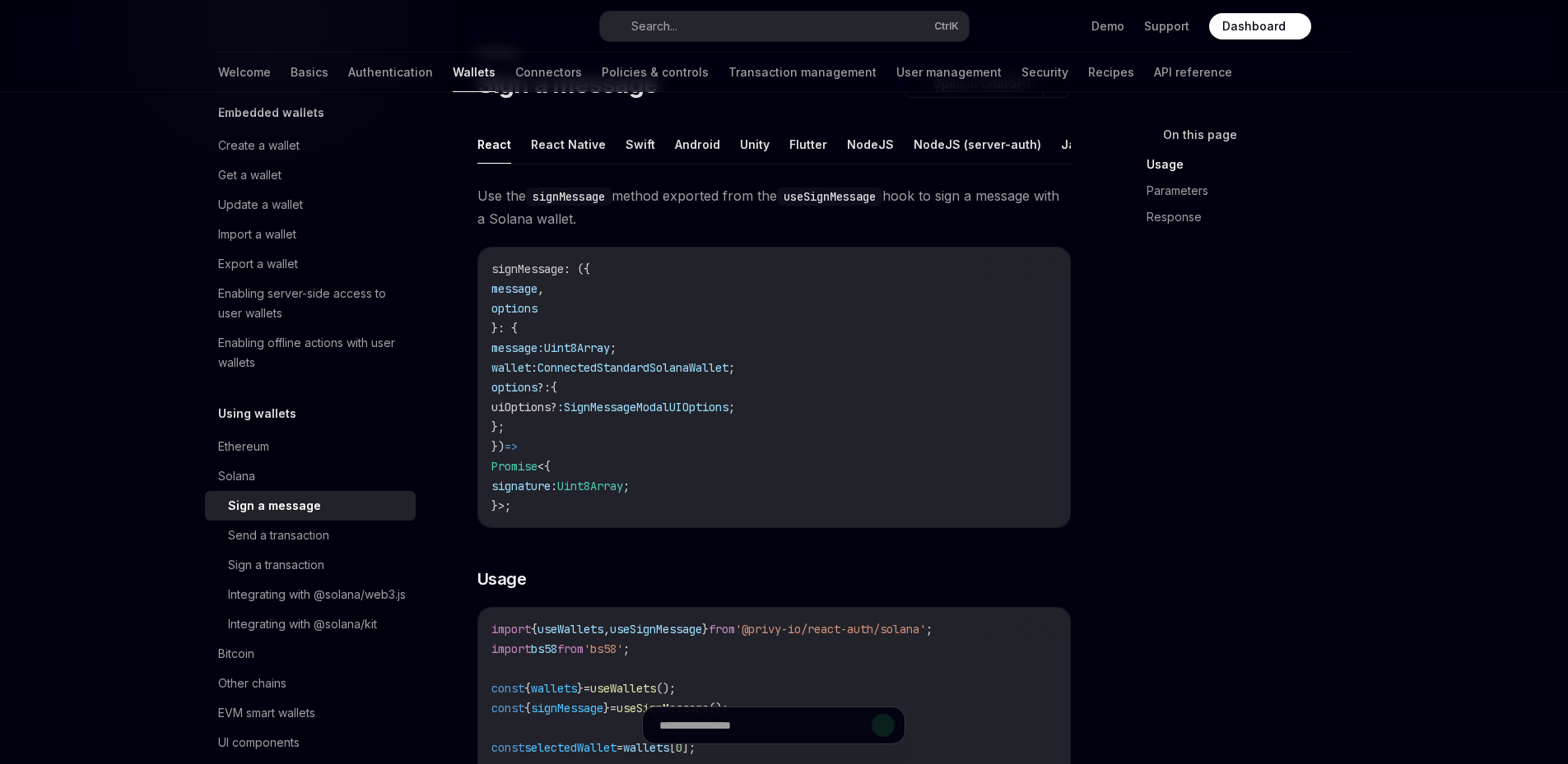
scroll to position [191, 0]
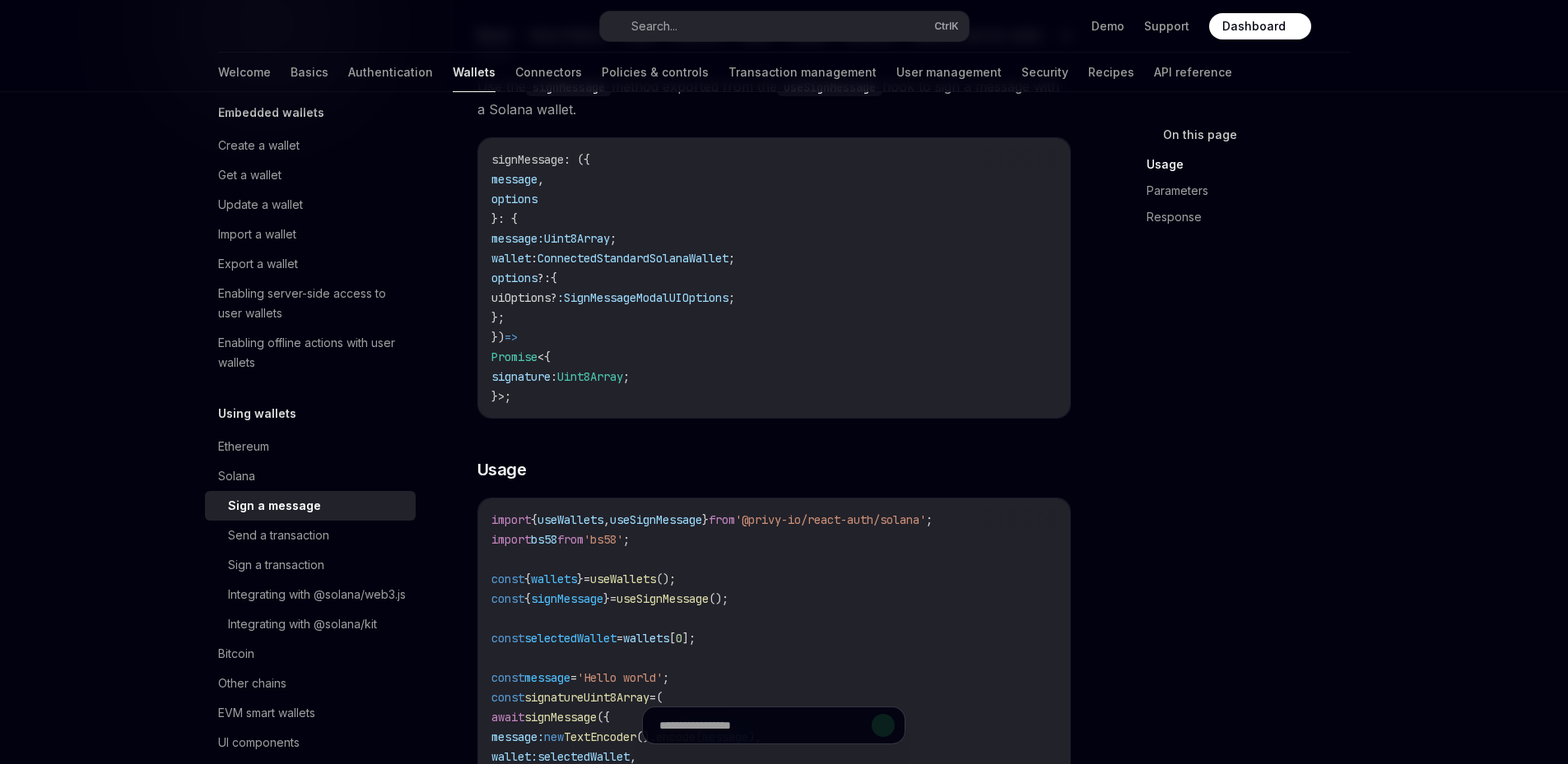
click at [537, 583] on code "import { useWallets , useSignMessage } from '@privy-io/react-auth/solana' ; imp…" at bounding box center [774, 717] width 565 height 415
click at [554, 586] on span "wallets" at bounding box center [553, 579] width 46 height 15
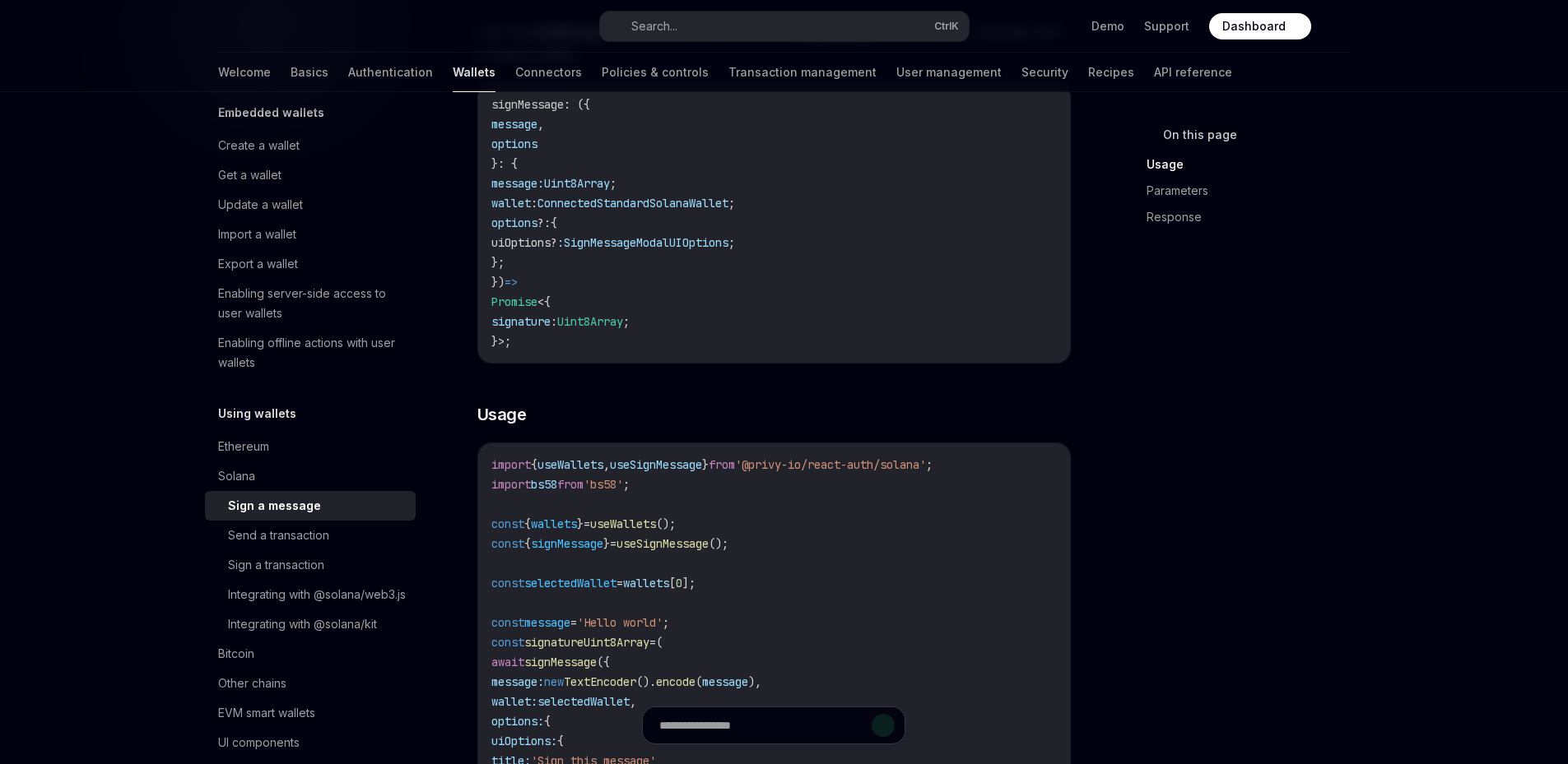
click at [735, 577] on code "import { useWallets , useSignMessage } from '@privy-io/react-auth/solana' ; imp…" at bounding box center [774, 662] width 565 height 415
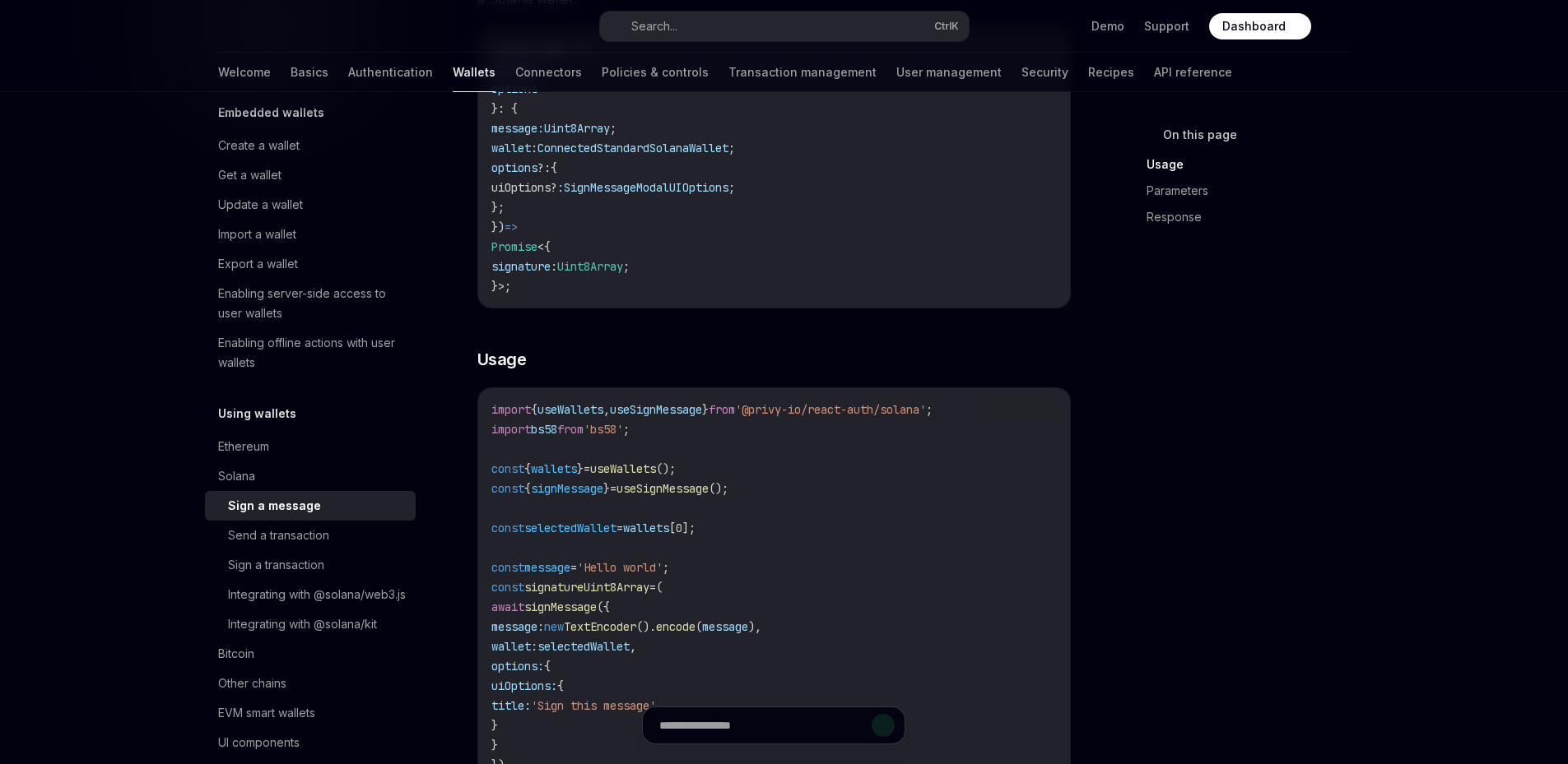
scroll to position [330, 0]
